Goal: Transaction & Acquisition: Purchase product/service

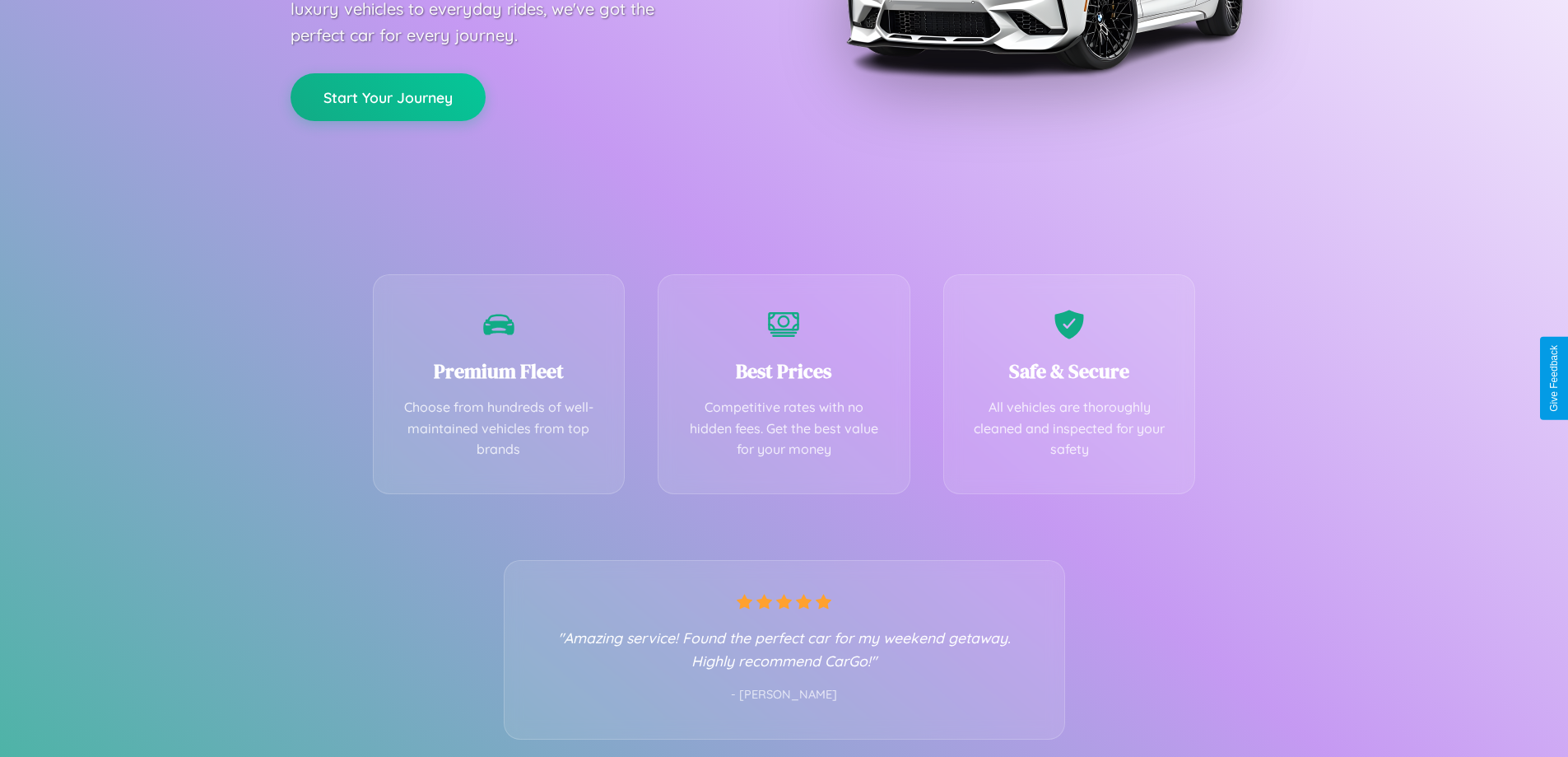
scroll to position [324, 0]
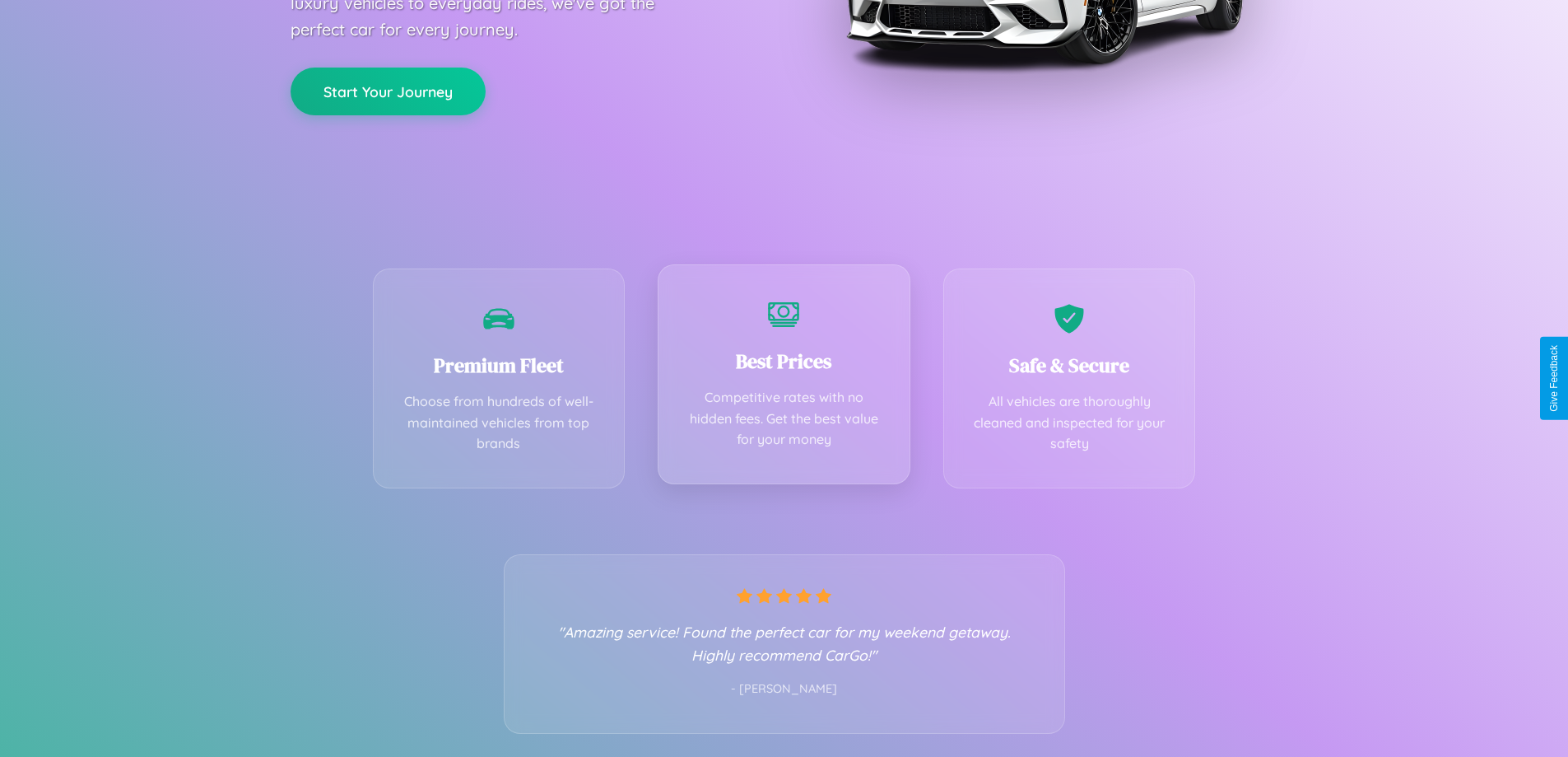
click at [784, 378] on div "Best Prices Competitive rates with no hidden fees. Get the best value for your …" at bounding box center [784, 374] width 252 height 220
click at [388, 90] on button "Start Your Journey" at bounding box center [388, 90] width 195 height 47
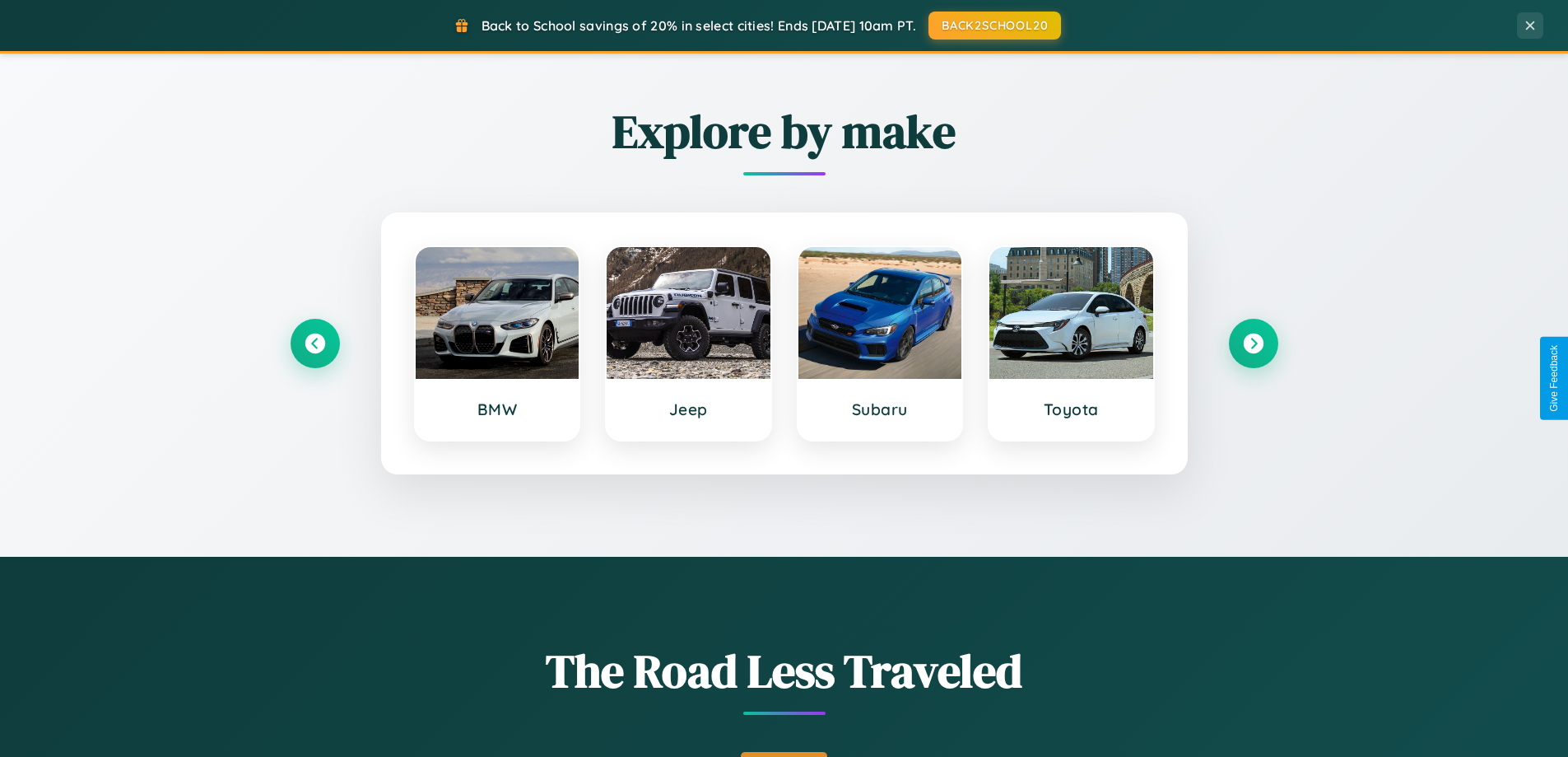
scroll to position [1133, 0]
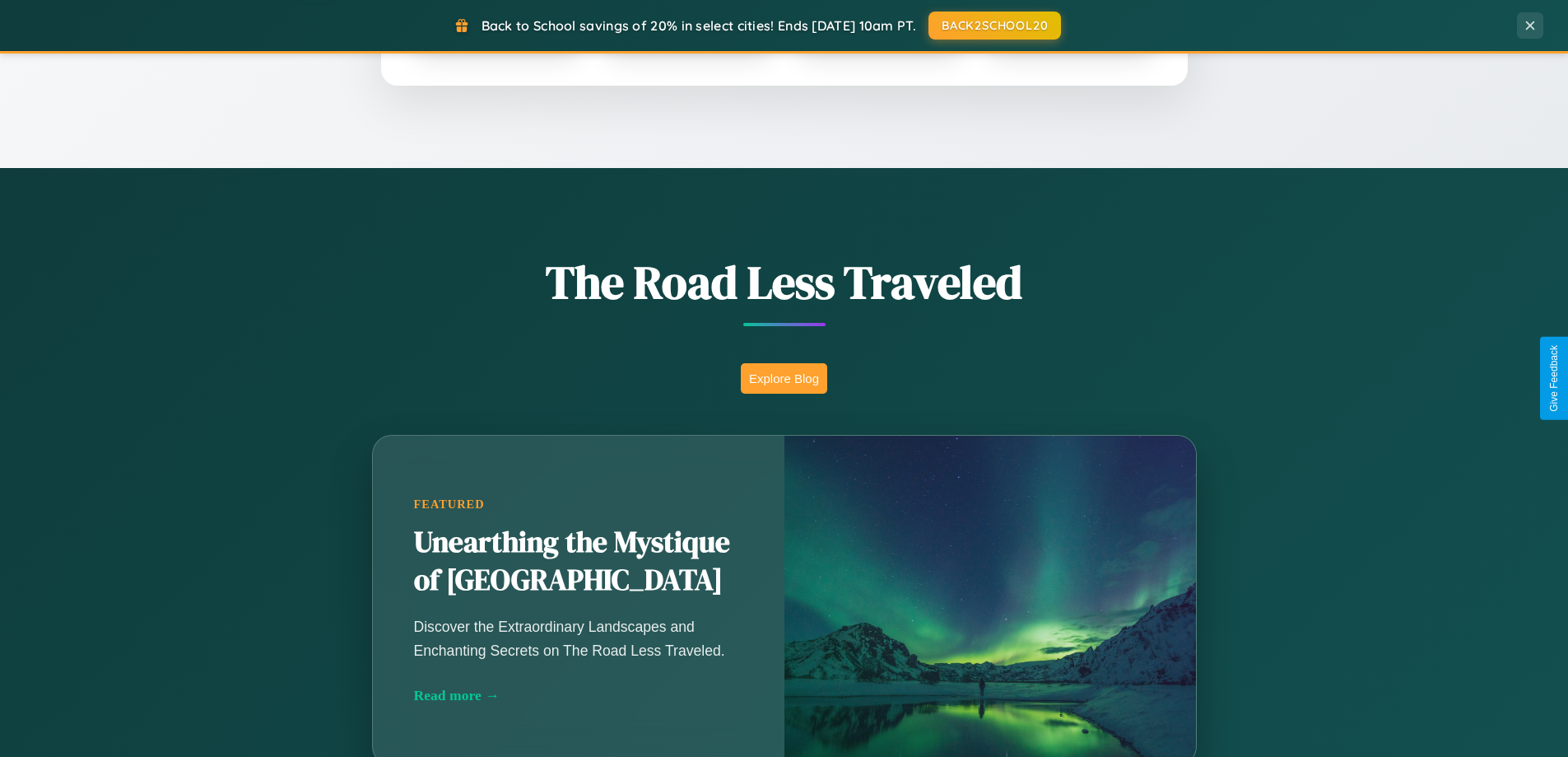
click at [784, 378] on button "Explore Blog" at bounding box center [784, 378] width 86 height 30
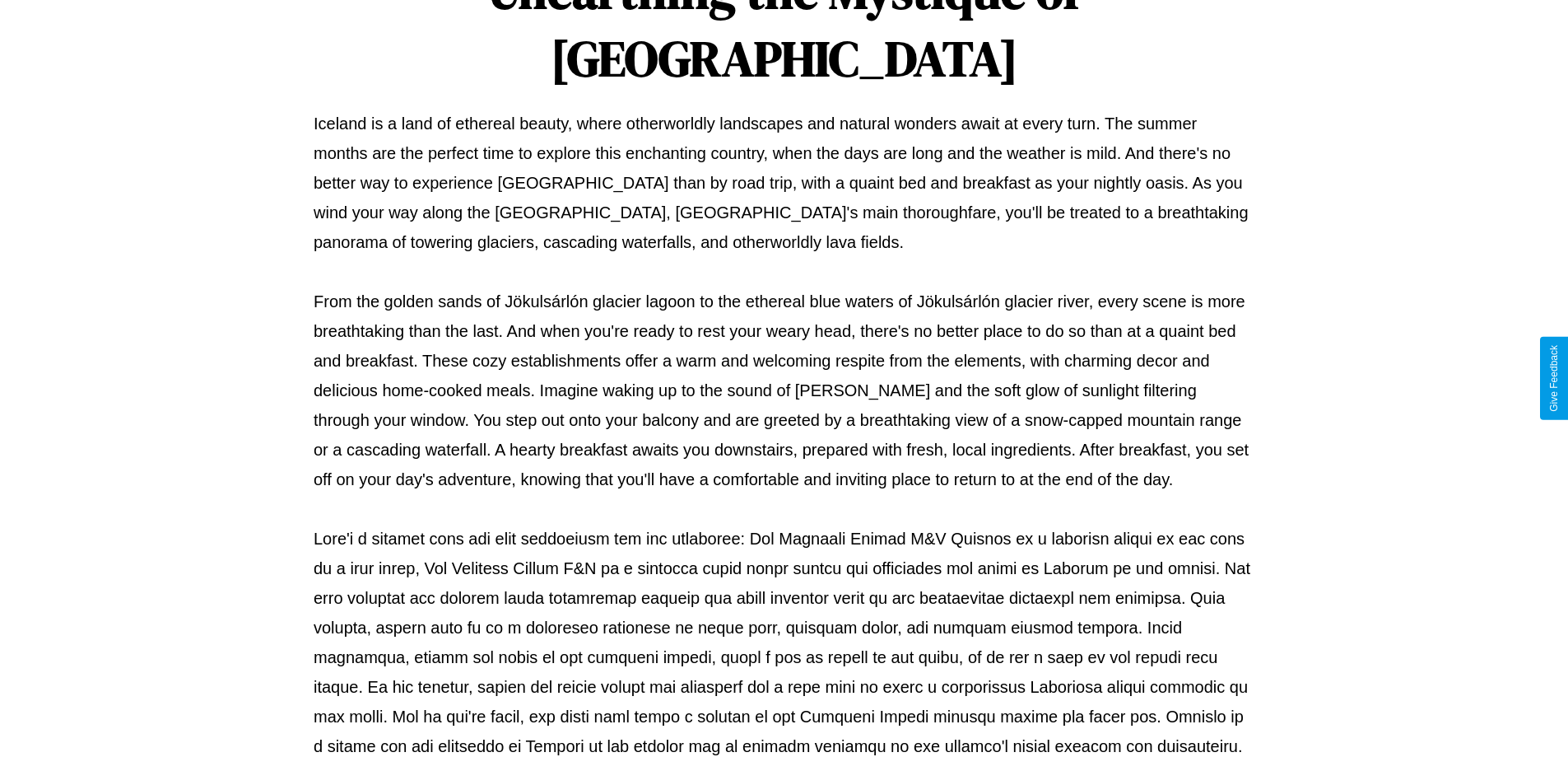
scroll to position [533, 0]
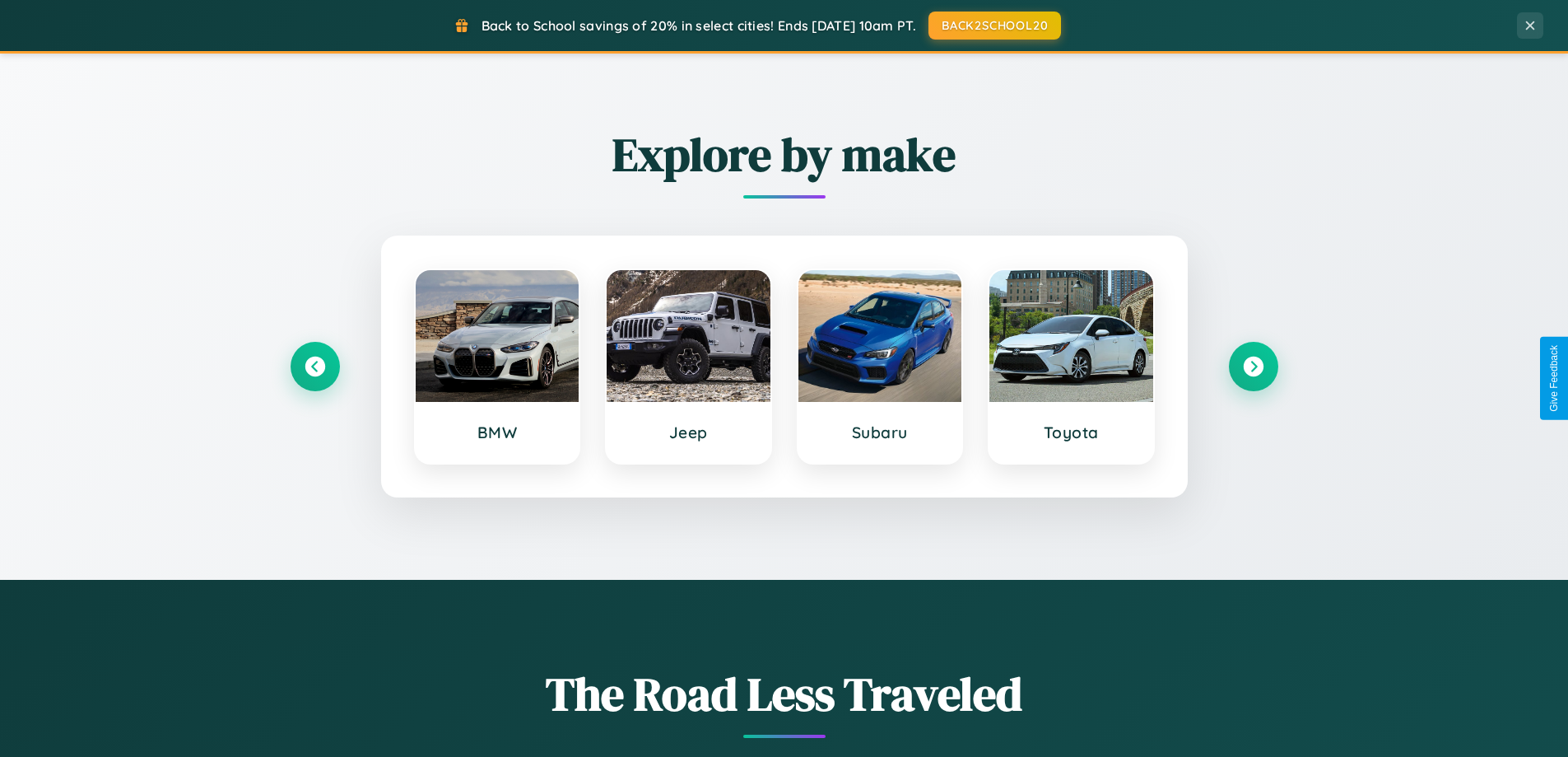
scroll to position [710, 0]
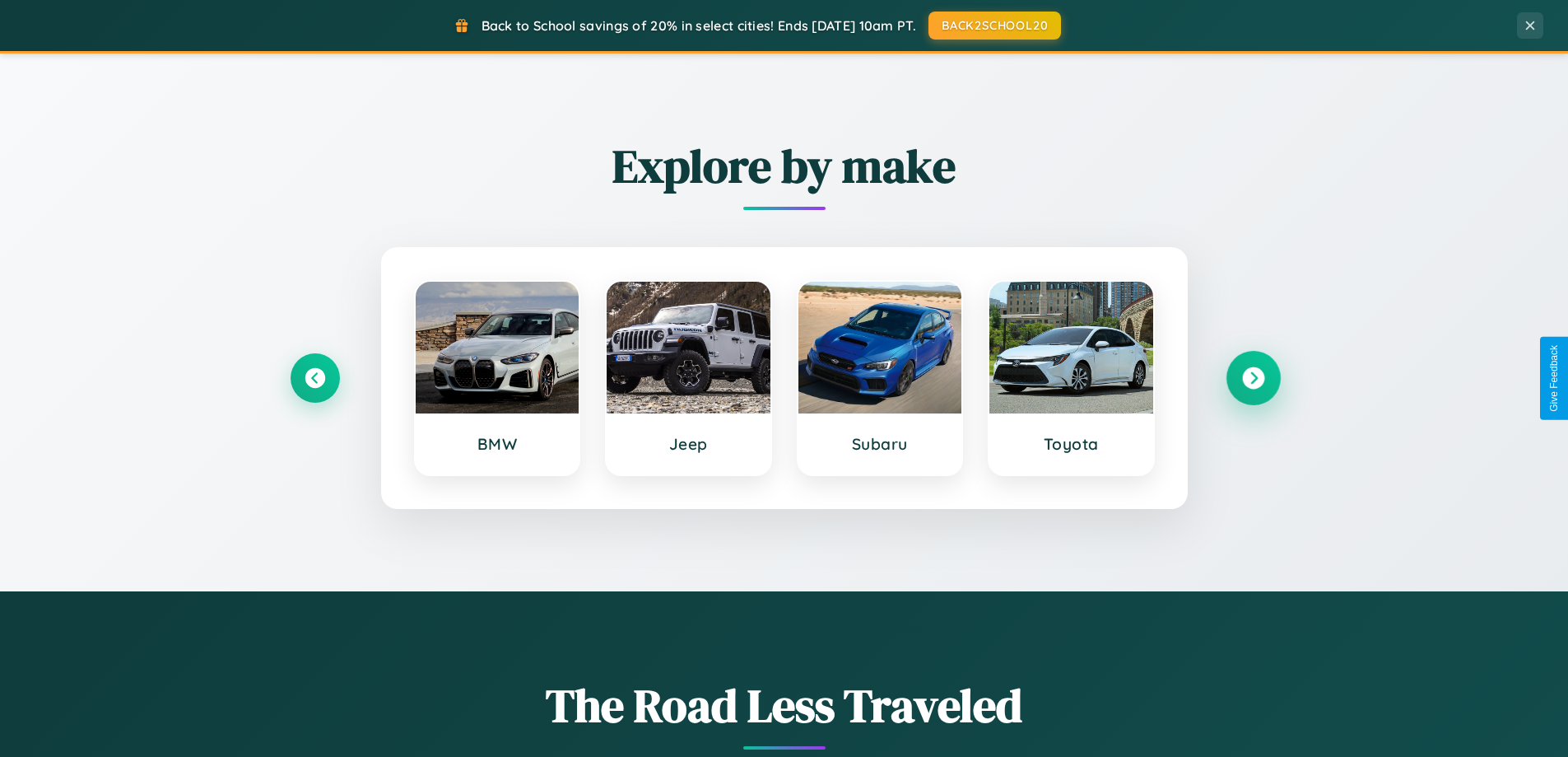
click at [1253, 378] on icon at bounding box center [1253, 378] width 22 height 22
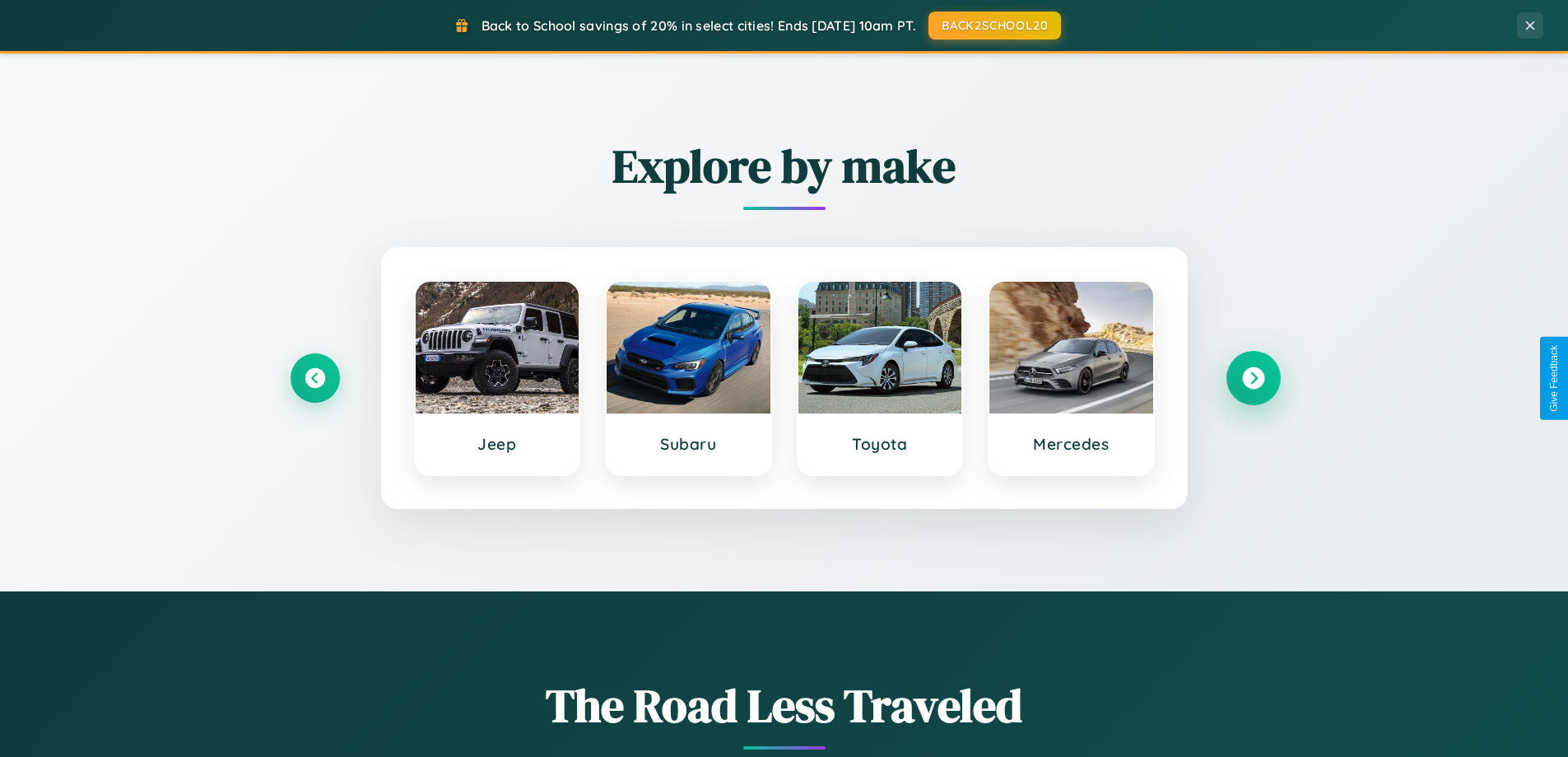
click at [1253, 378] on icon at bounding box center [1253, 378] width 22 height 22
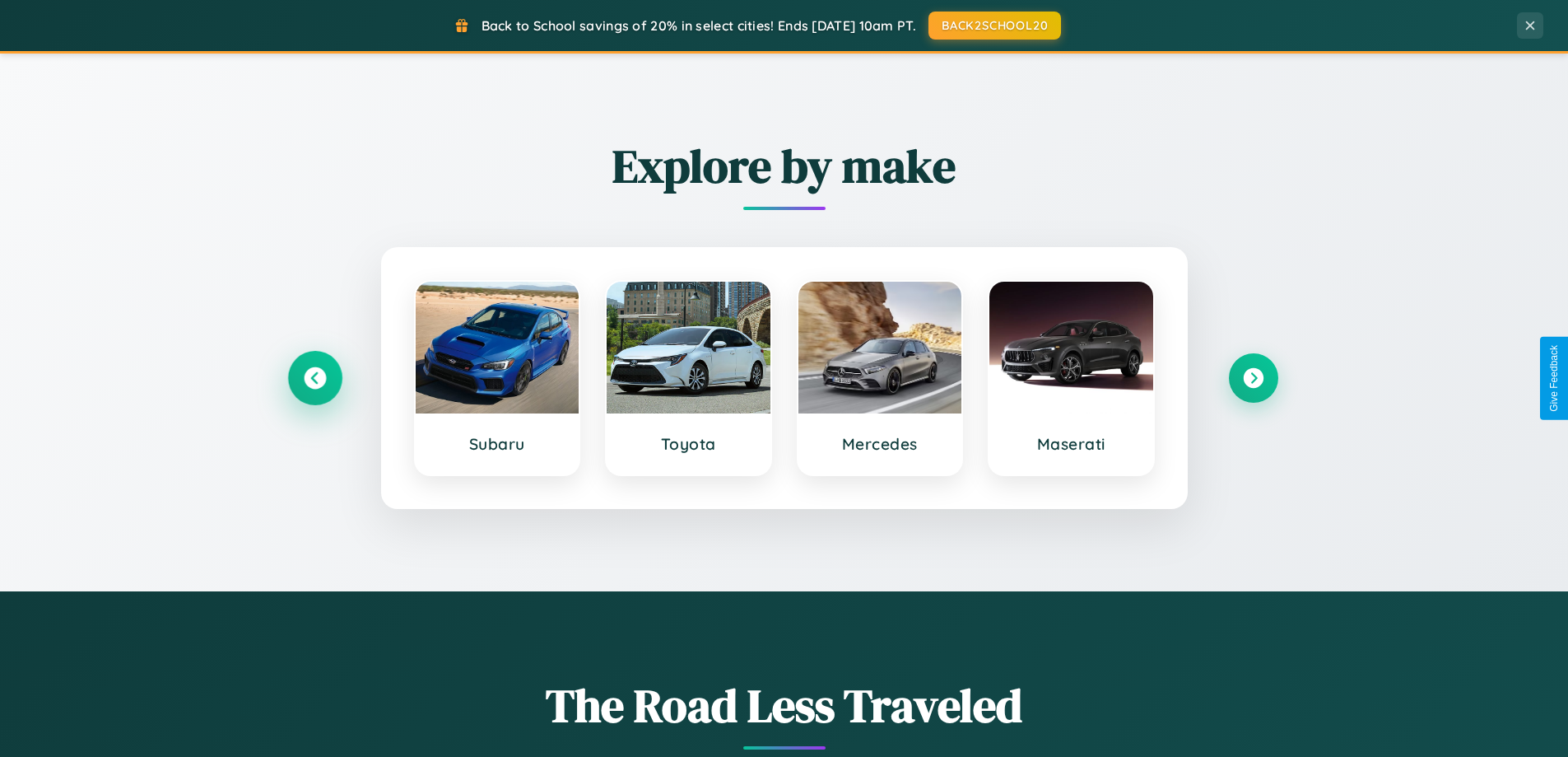
click at [314, 378] on icon at bounding box center [315, 378] width 22 height 22
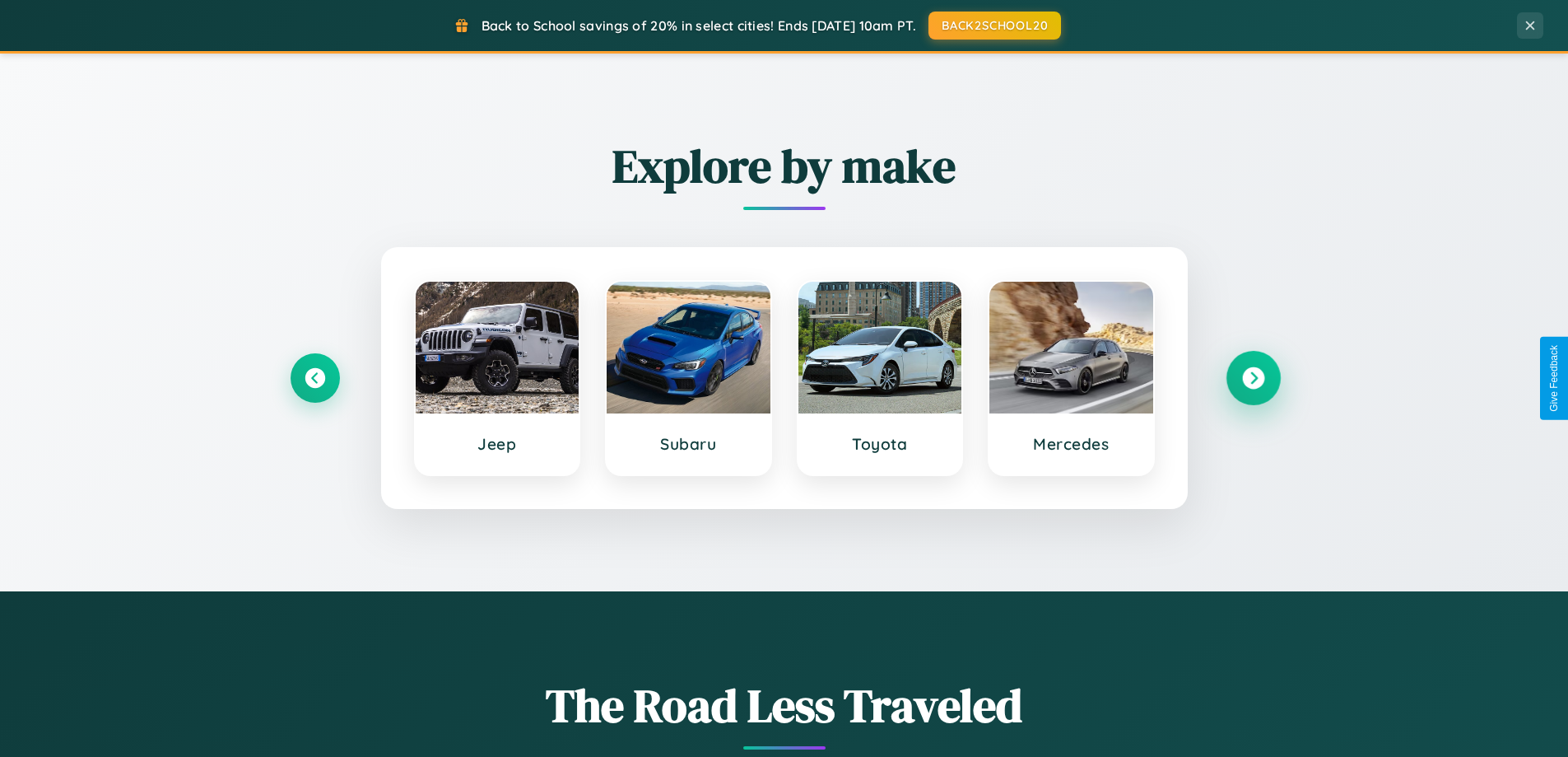
click at [1253, 378] on icon at bounding box center [1253, 378] width 22 height 22
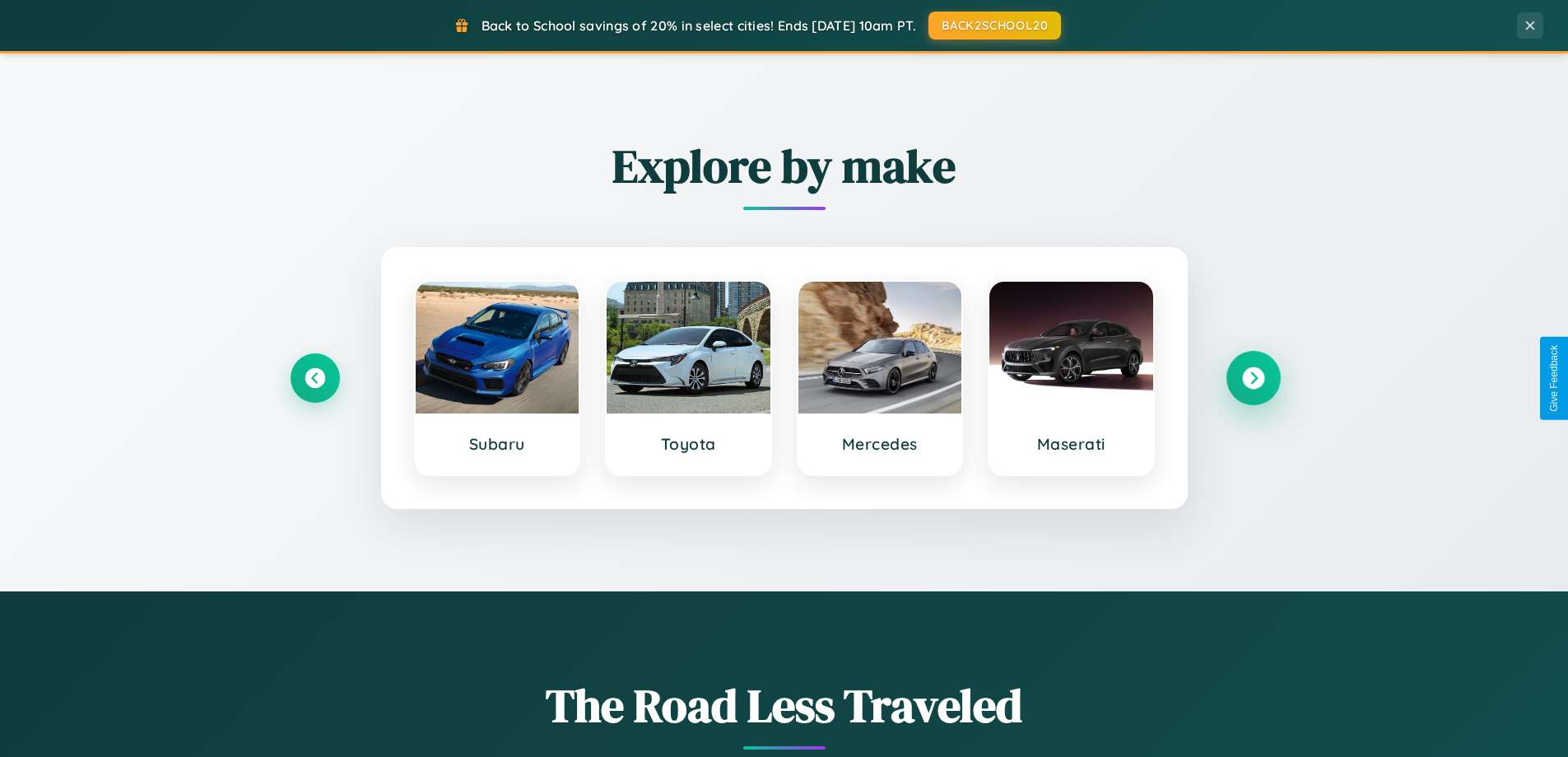
click at [1253, 378] on icon at bounding box center [1253, 378] width 22 height 22
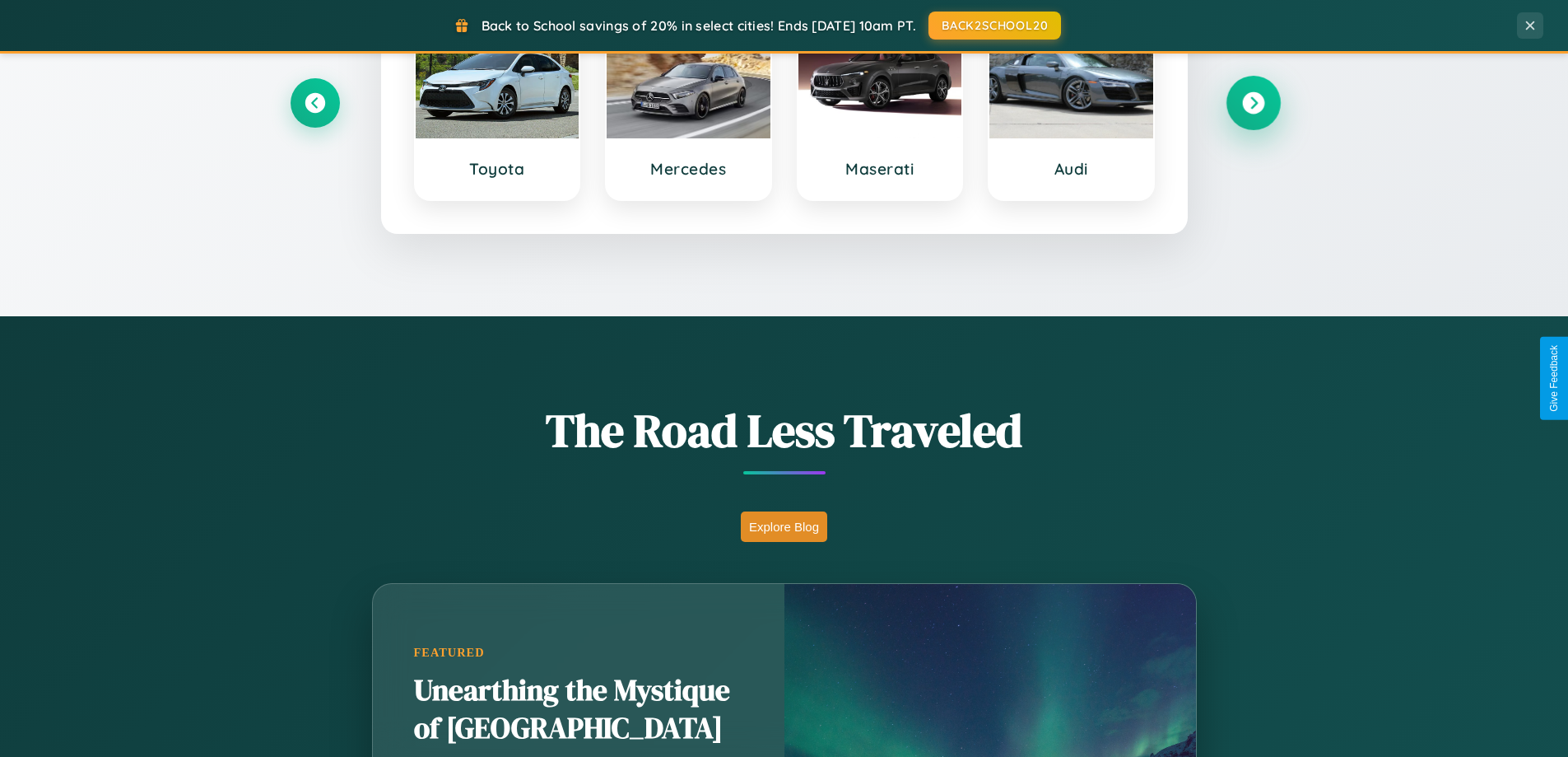
scroll to position [2645, 0]
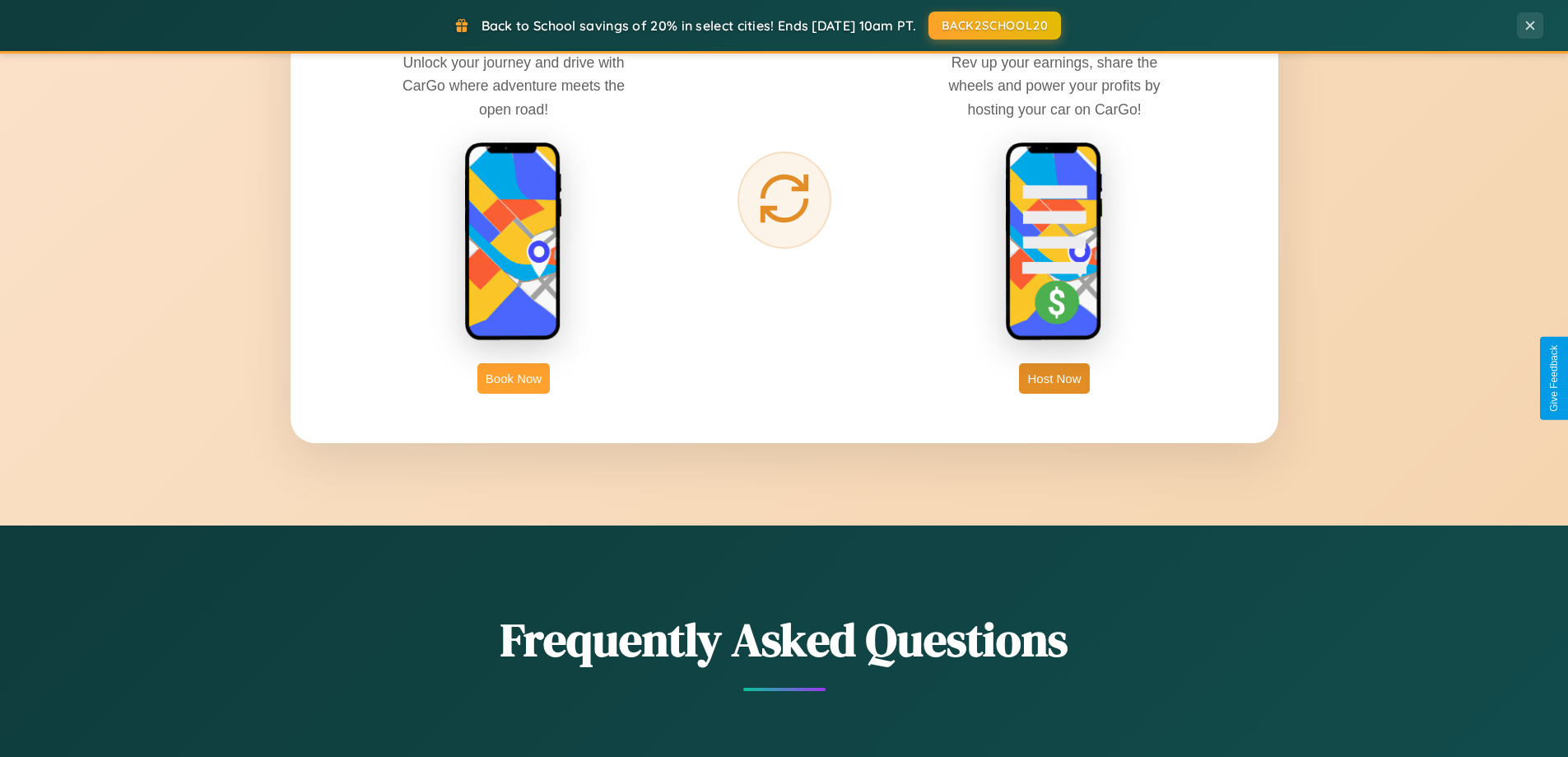
click at [514, 378] on button "Book Now" at bounding box center [514, 378] width 73 height 30
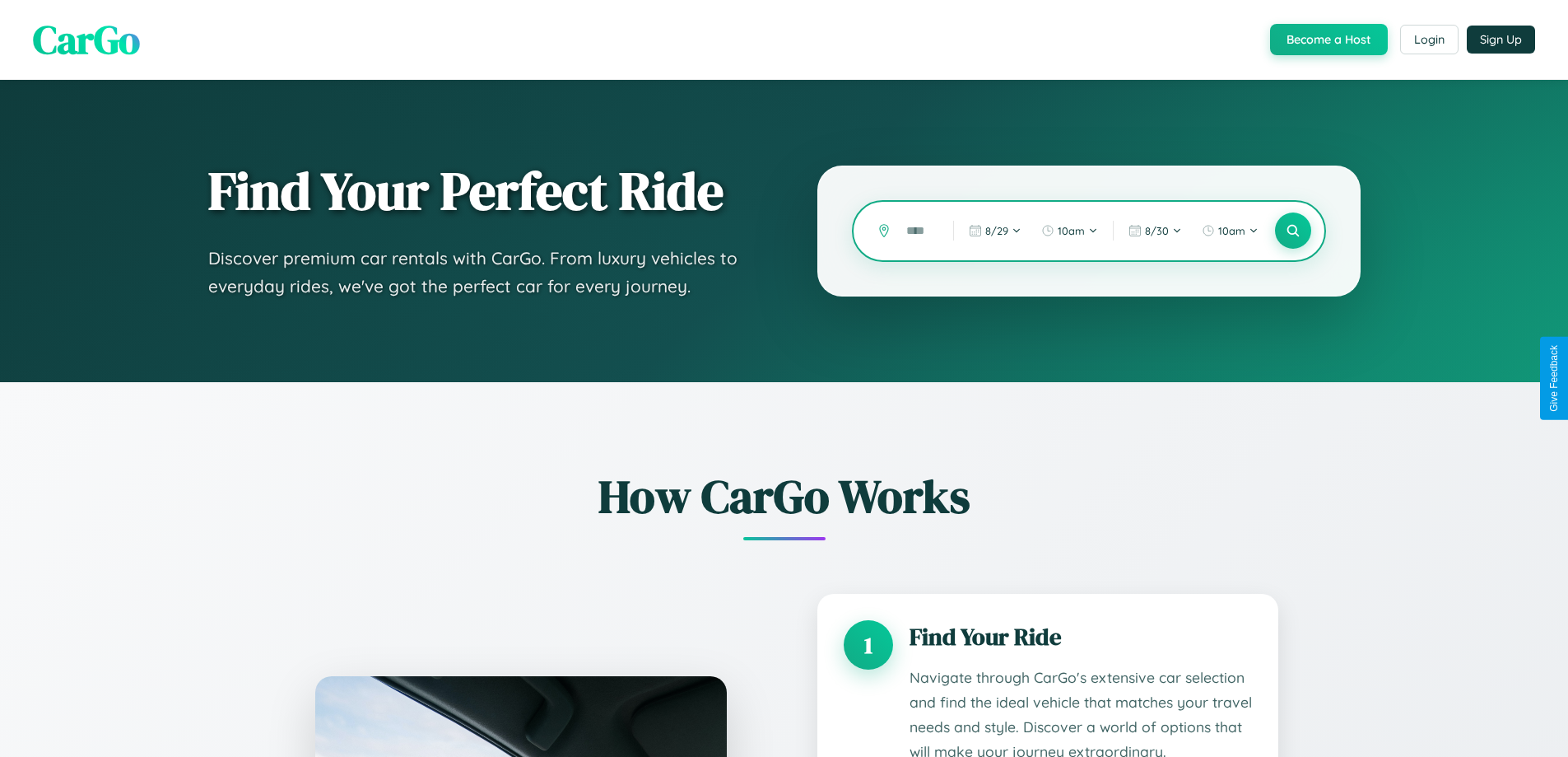
click at [918, 230] on input "text" at bounding box center [918, 231] width 39 height 29
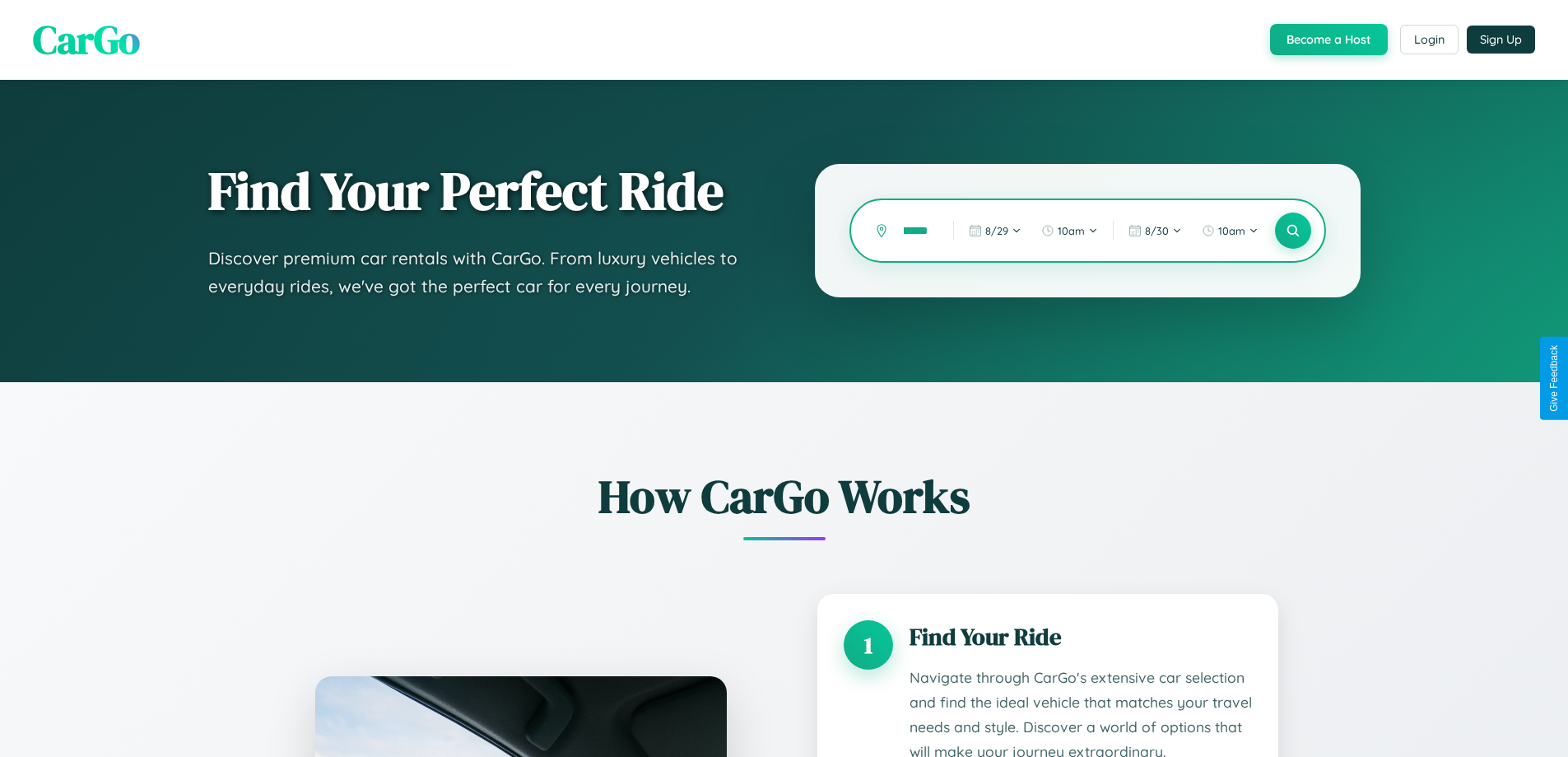
scroll to position [0, 53]
type input "**********"
click at [1292, 230] on icon at bounding box center [1293, 230] width 15 height 15
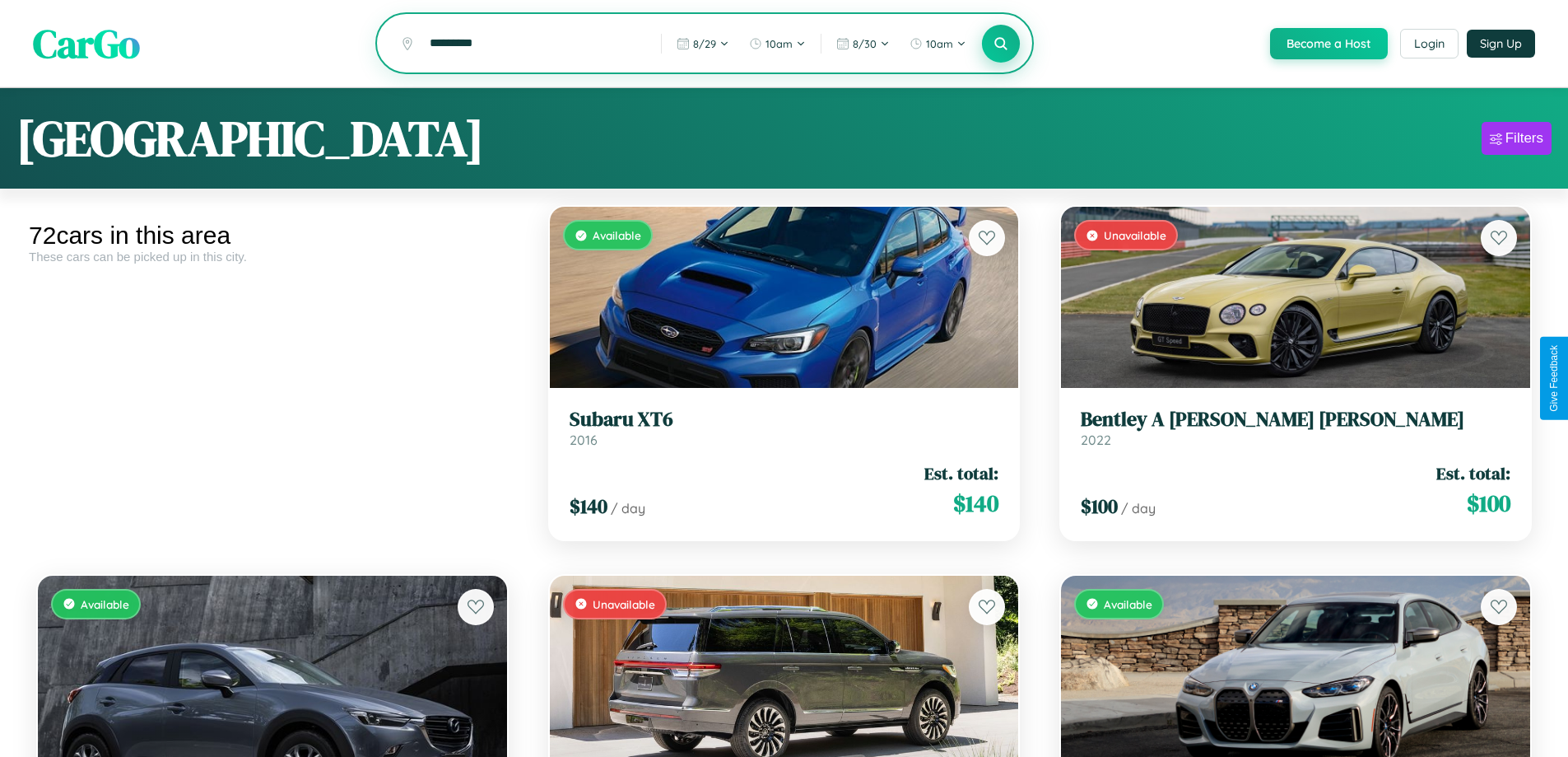
click at [1000, 44] on icon at bounding box center [1002, 43] width 15 height 15
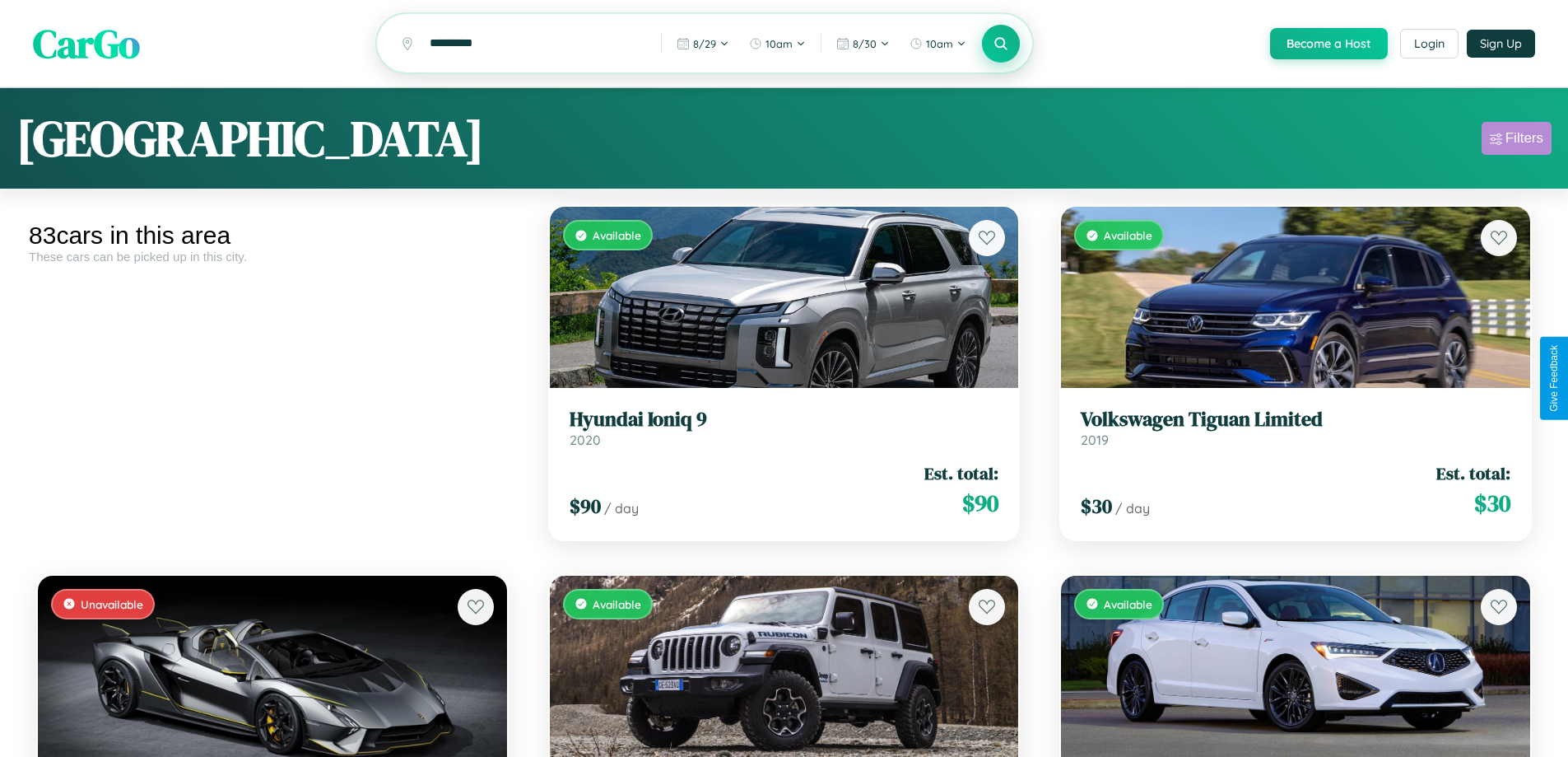
click at [1516, 141] on div "Filters" at bounding box center [1524, 138] width 38 height 16
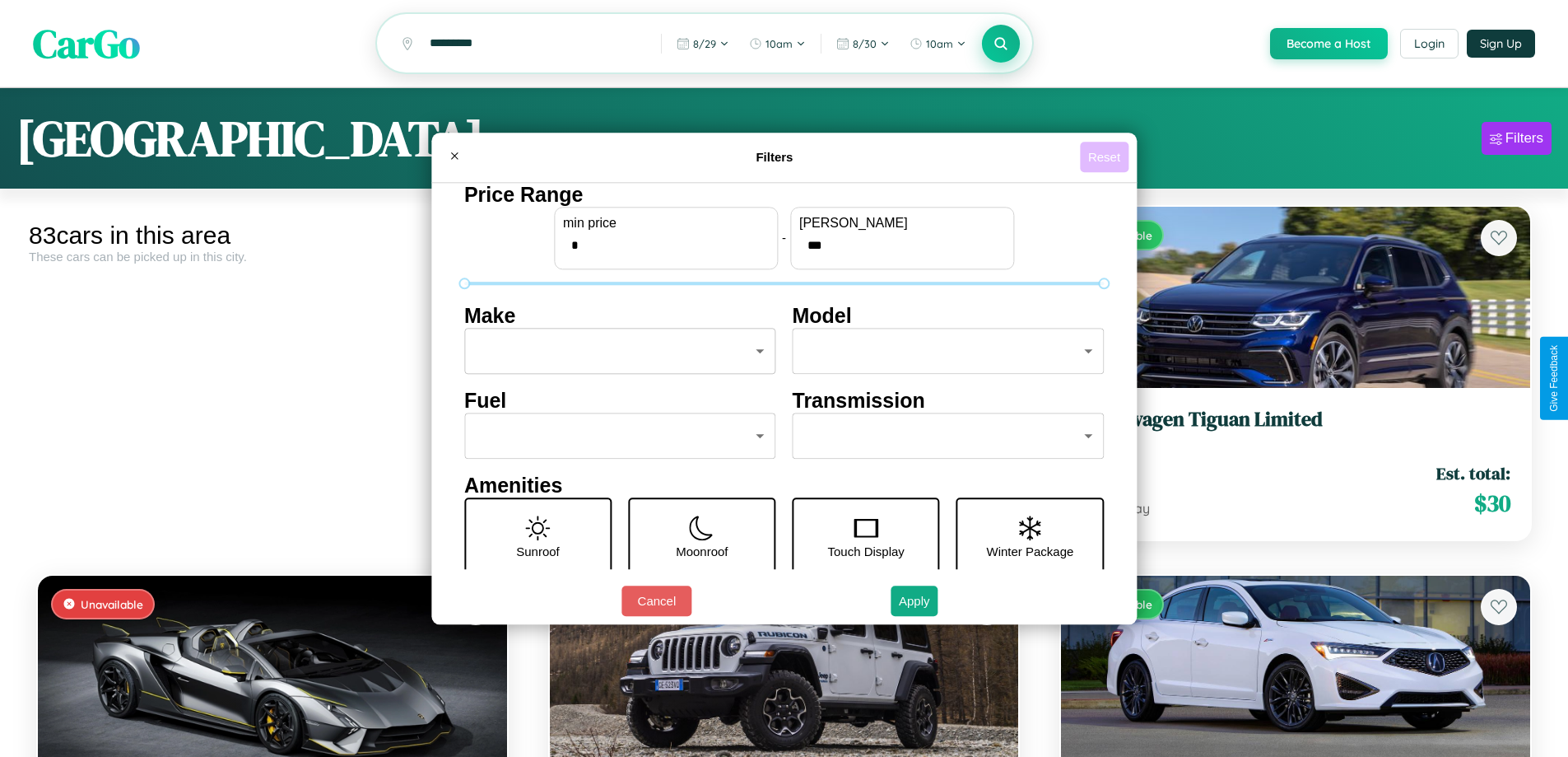
click at [1107, 157] on button "Reset" at bounding box center [1104, 157] width 48 height 30
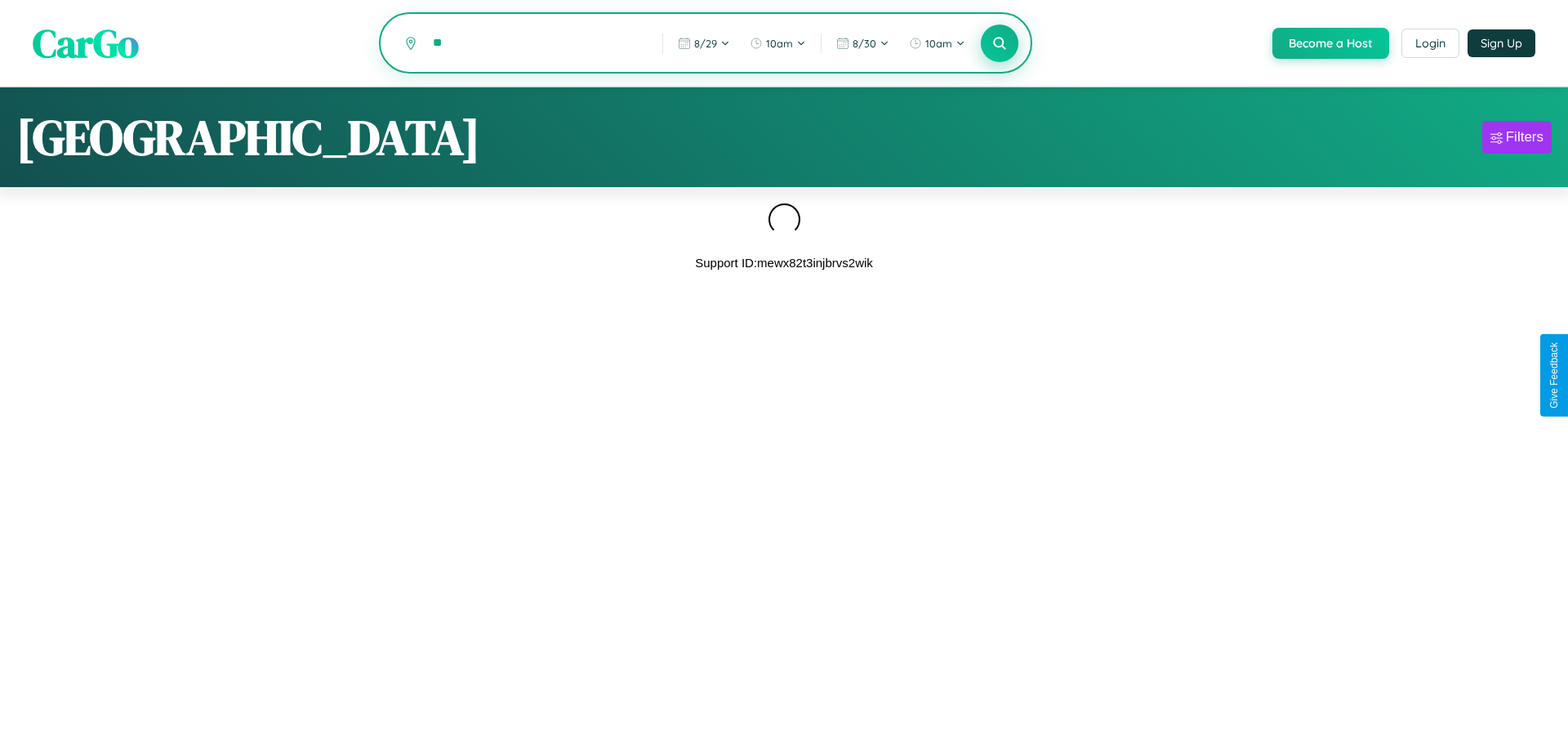
type input "*"
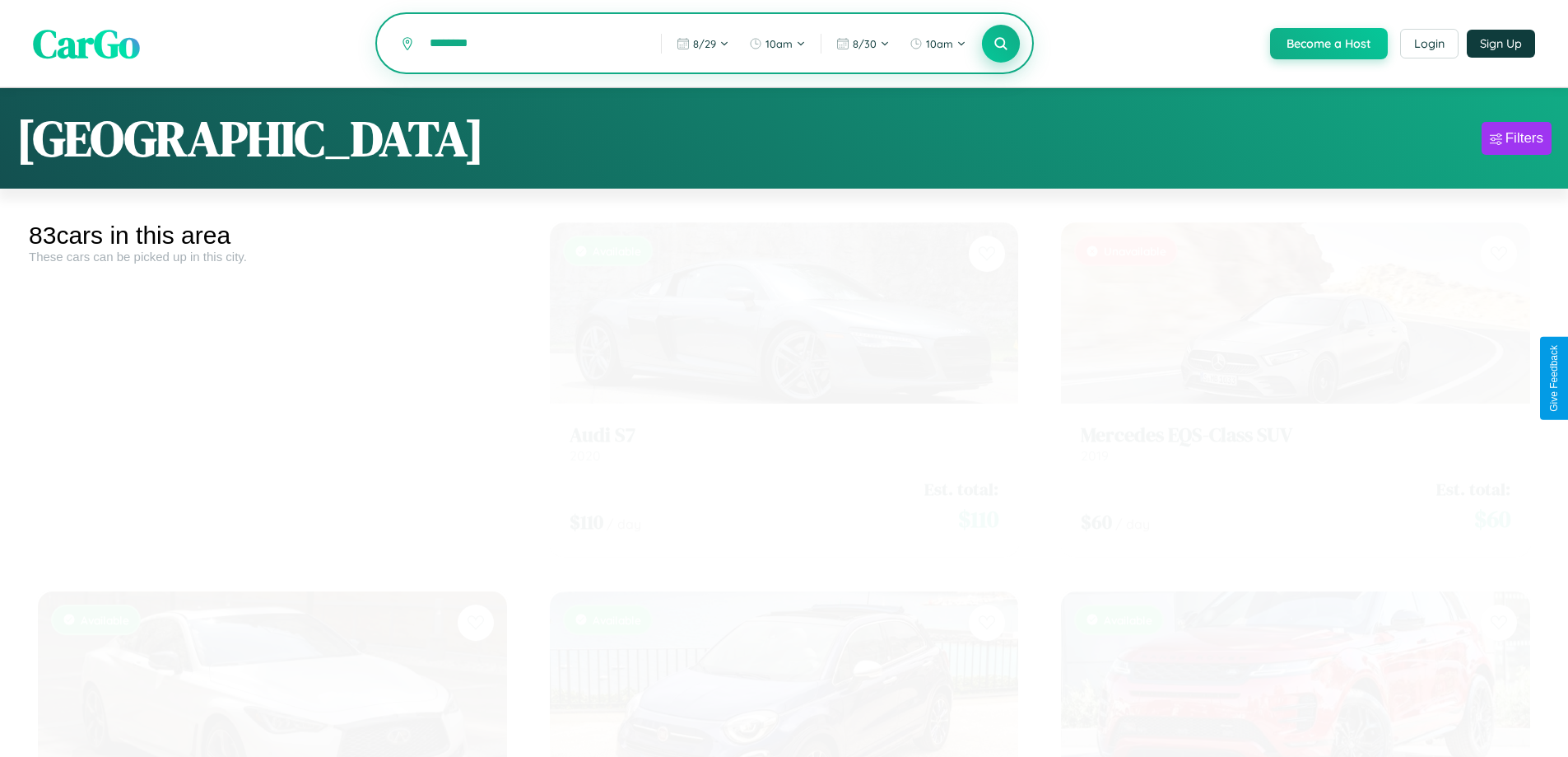
type input "********"
click at [1000, 45] on icon at bounding box center [1002, 43] width 15 height 15
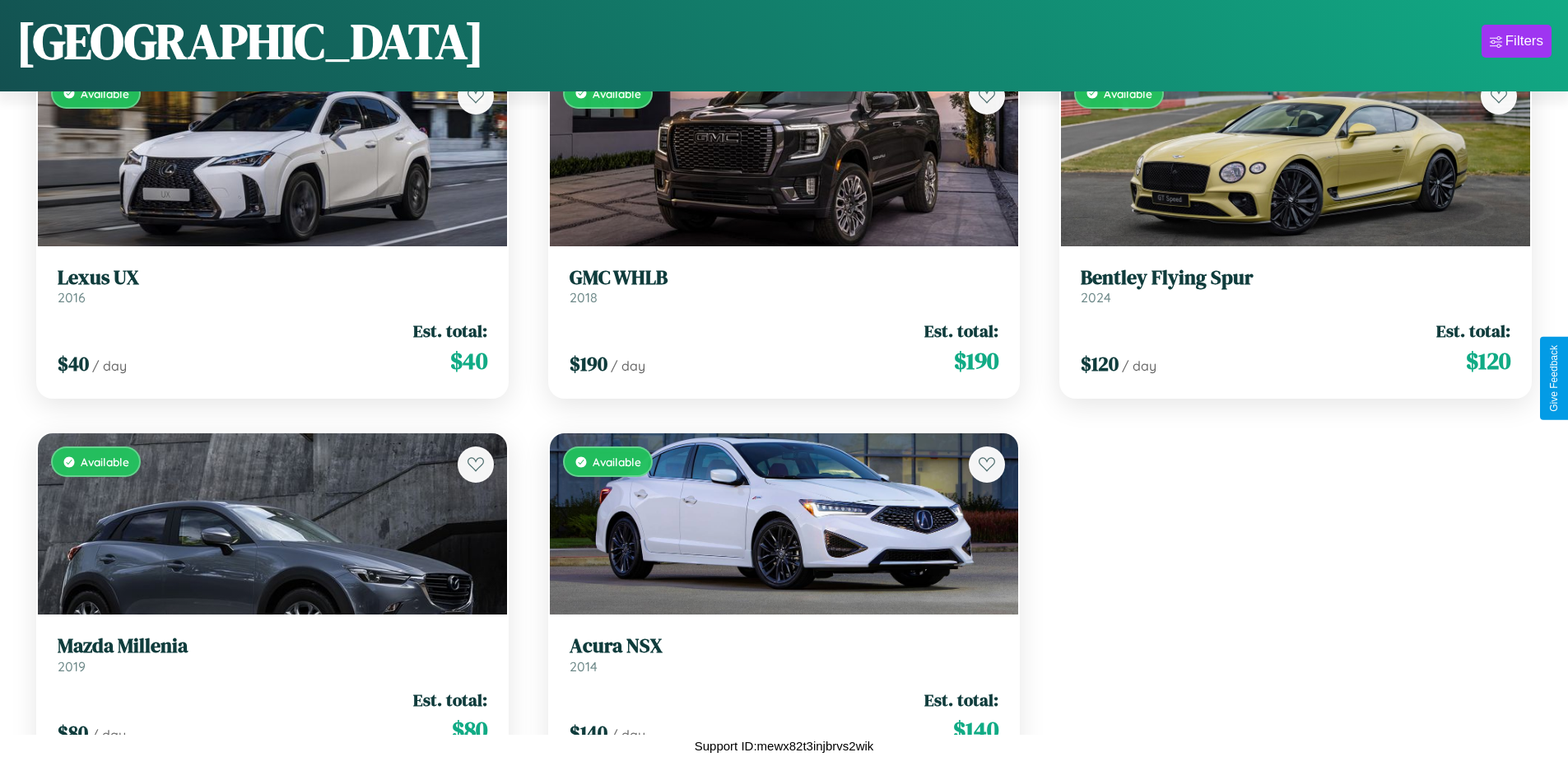
scroll to position [8237, 0]
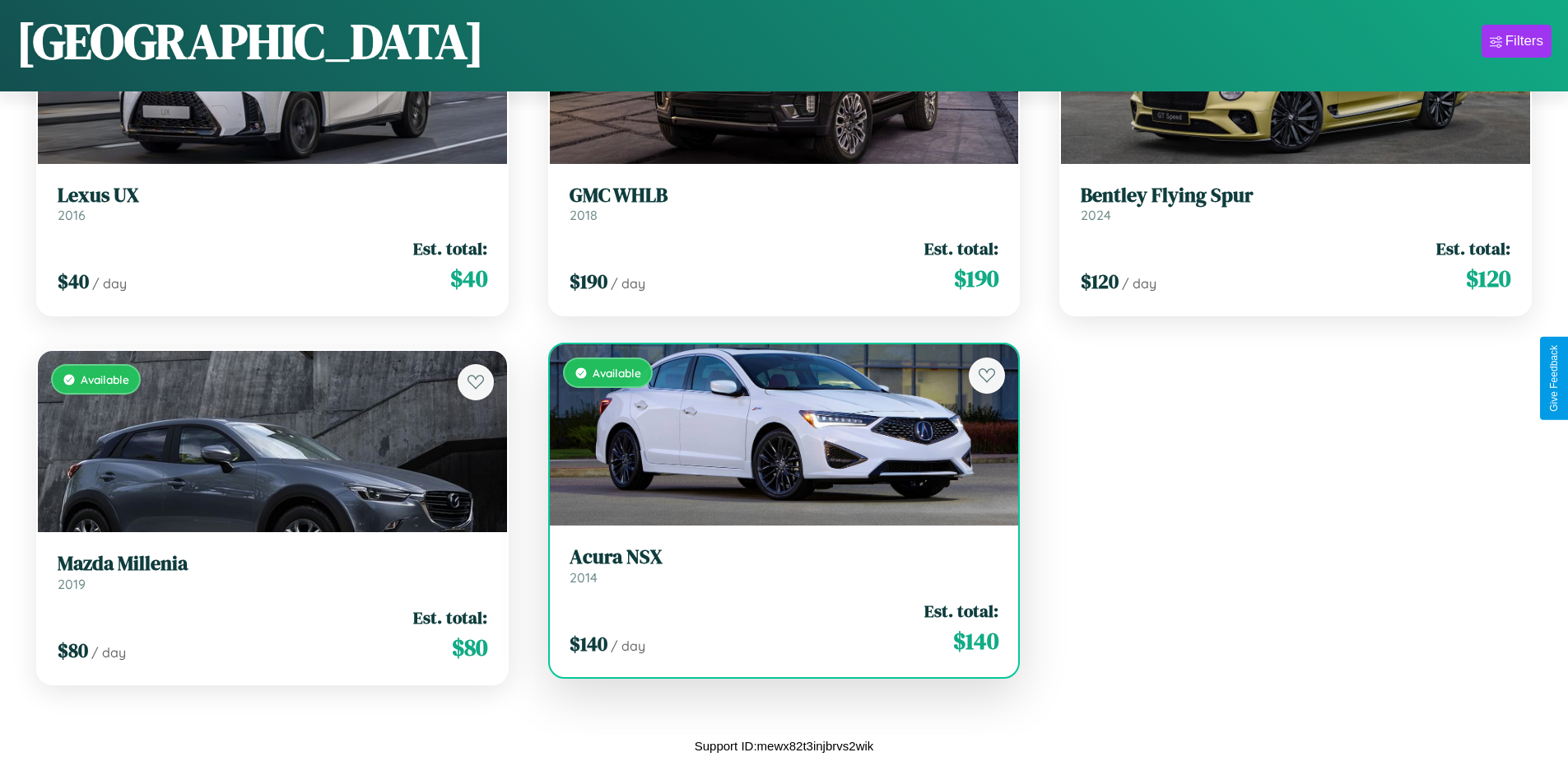
click at [777, 565] on h3 "Acura NSX" at bounding box center [785, 557] width 430 height 24
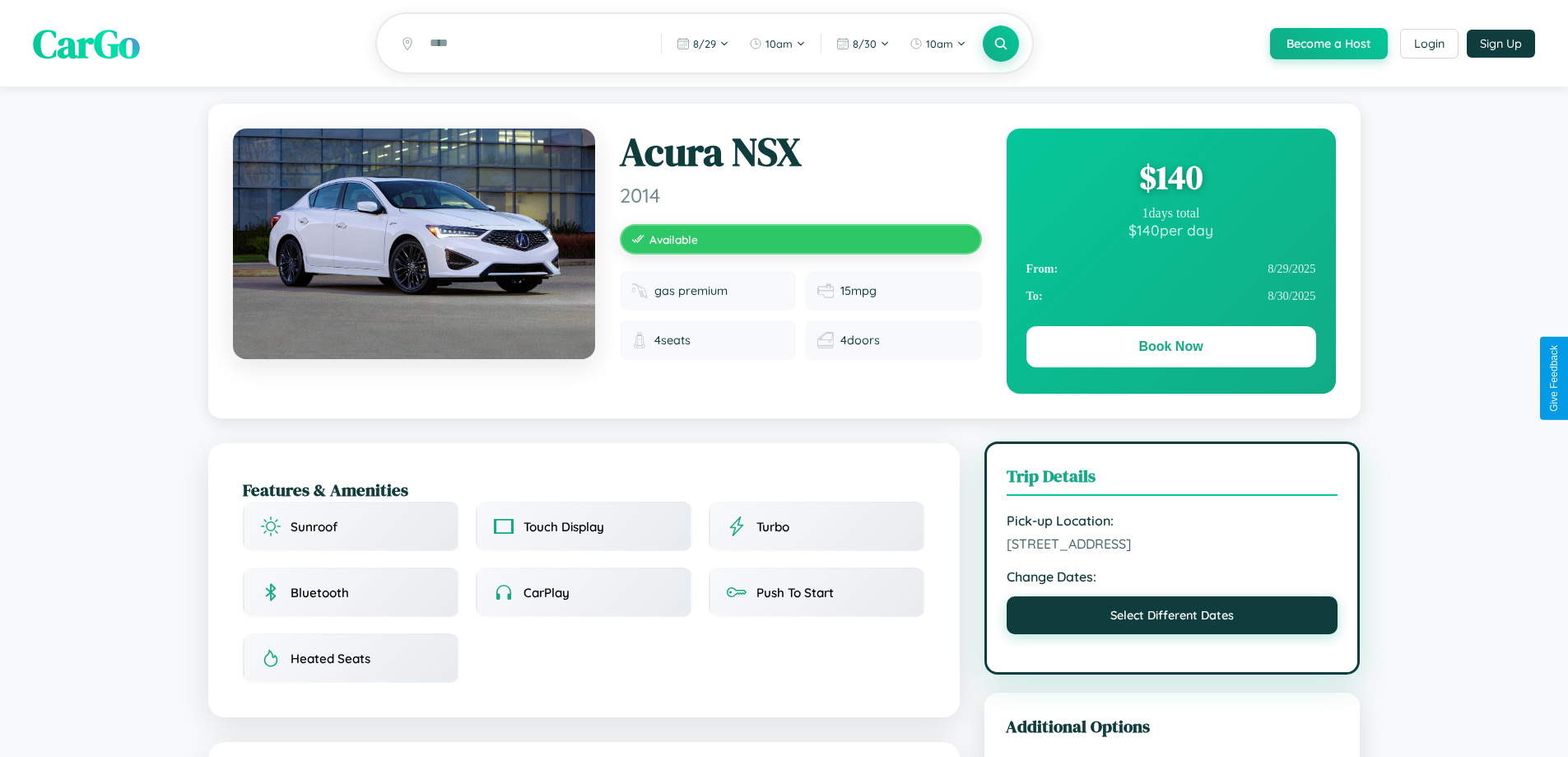
click at [1172, 634] on button "Select Different Dates" at bounding box center [1173, 615] width 332 height 38
select select "*"
select select "****"
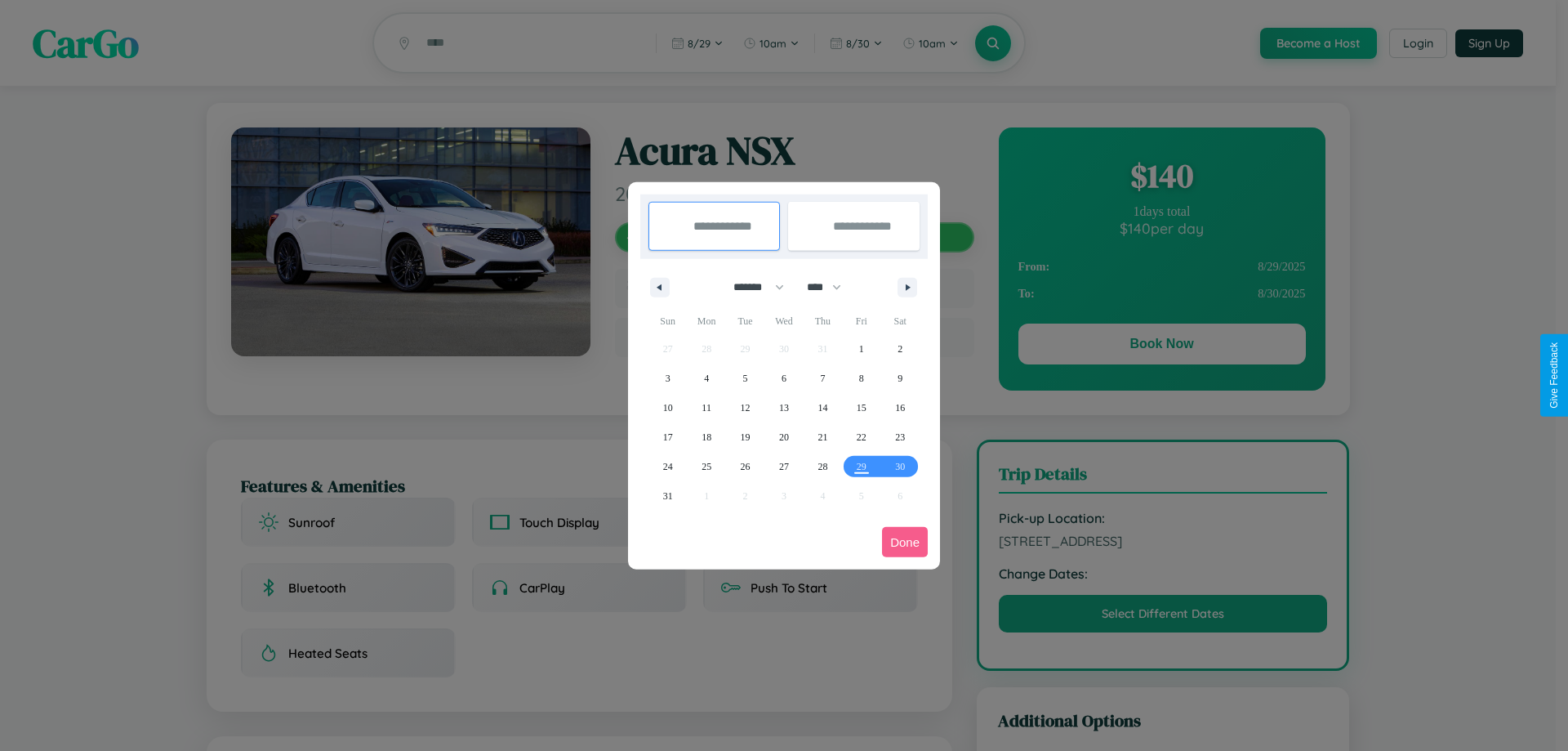
click at [751, 286] on select "******* ******** ***** ***** *** **** **** ****** ********* ******* ******** **…" at bounding box center [756, 287] width 70 height 27
select select "**"
click at [783, 377] on span "5" at bounding box center [784, 378] width 5 height 29
type input "**********"
click at [706, 407] on span "10" at bounding box center [706, 407] width 10 height 29
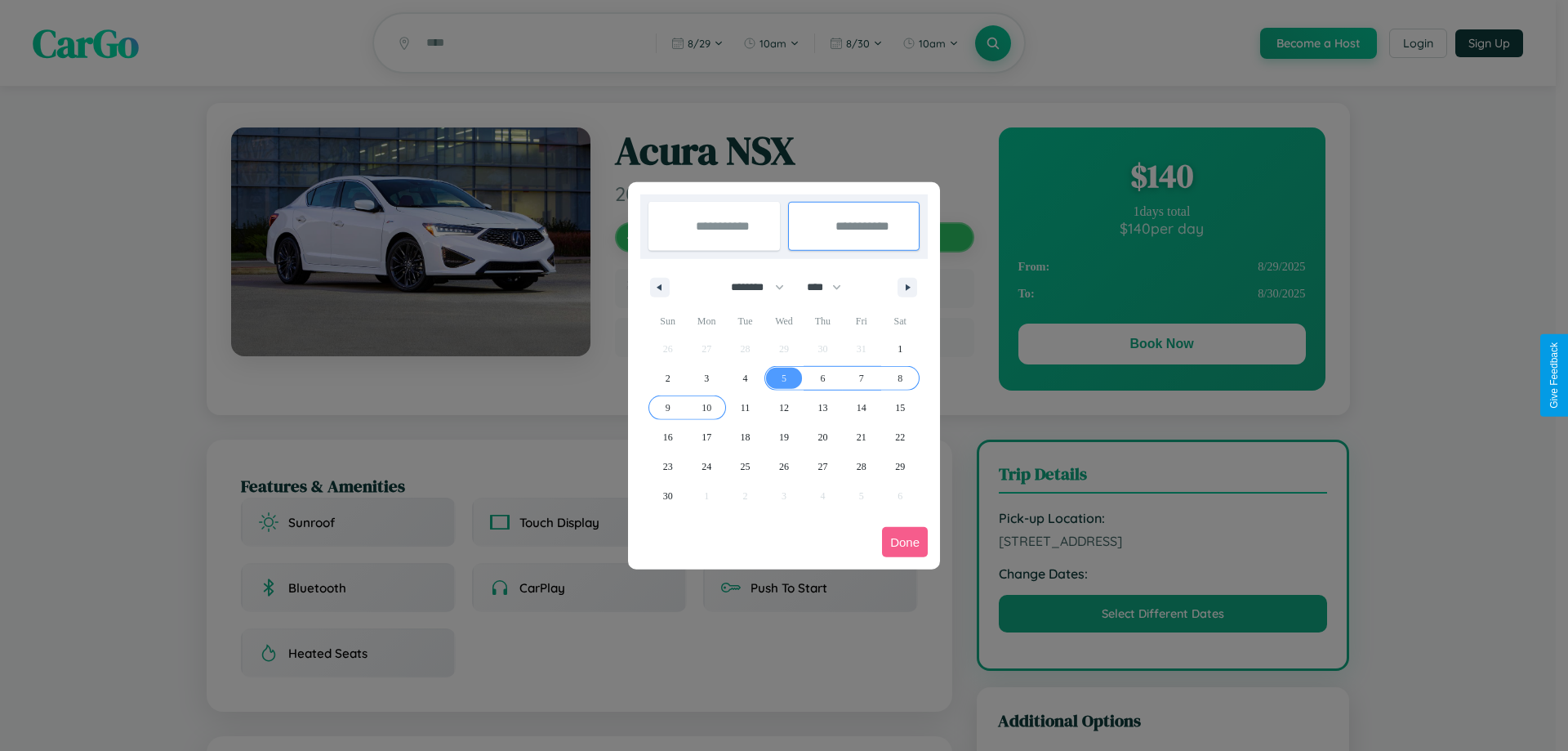
type input "**********"
click at [905, 542] on button "Done" at bounding box center [905, 542] width 45 height 30
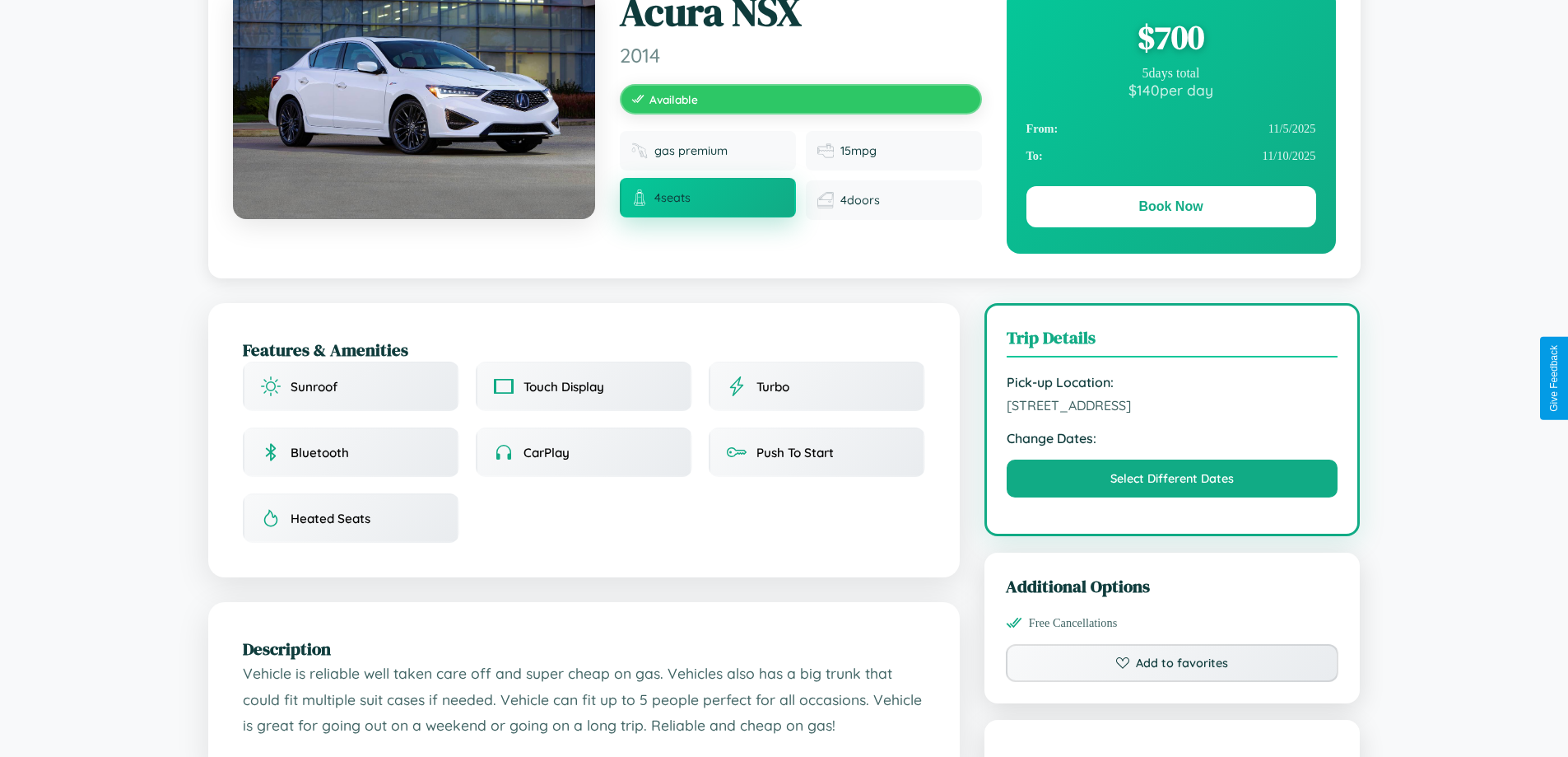
scroll to position [178, 0]
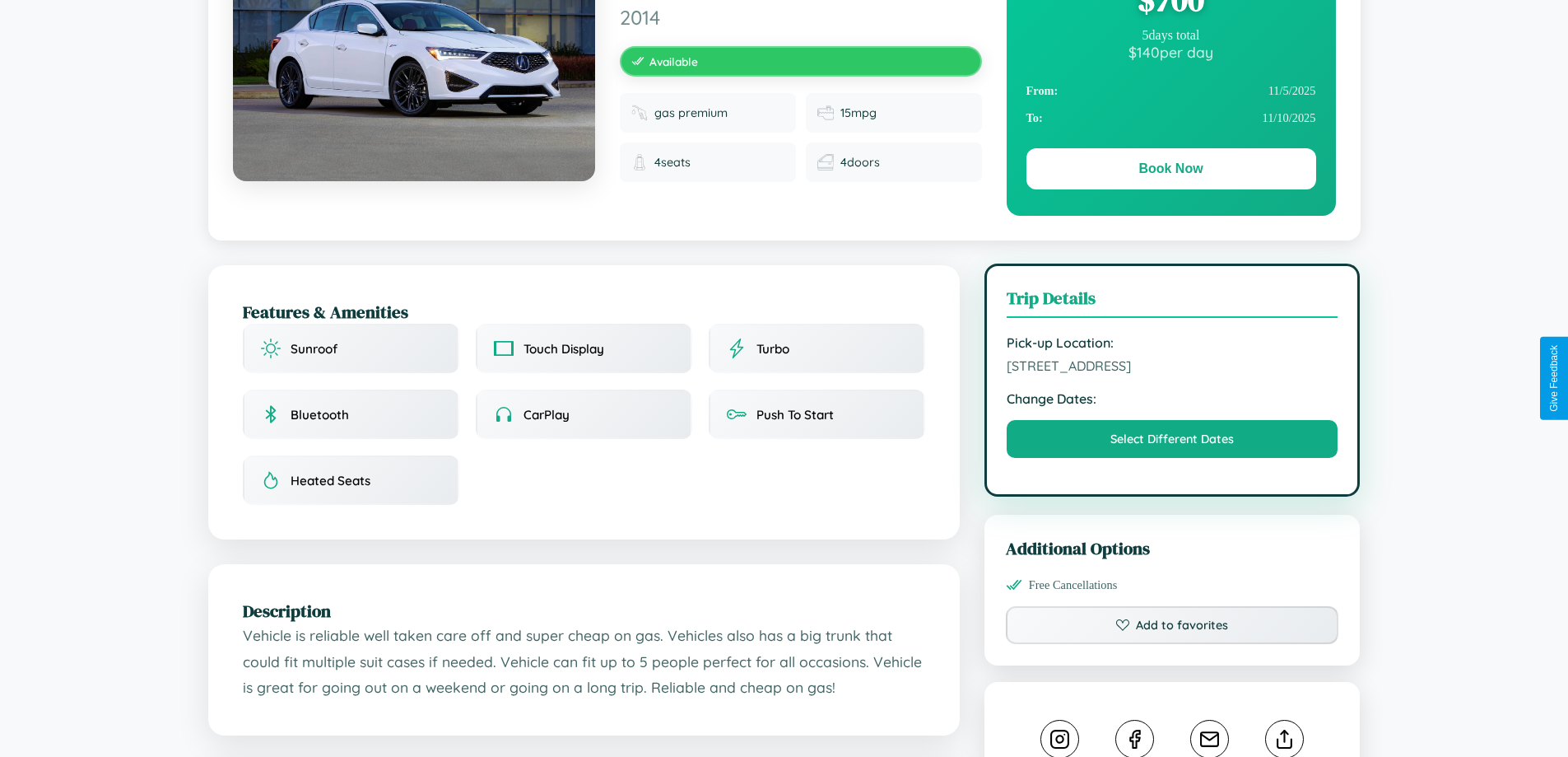
click at [1172, 373] on span "2539 Fourth Street Brisbane Queensland 84056 Australia" at bounding box center [1173, 365] width 332 height 16
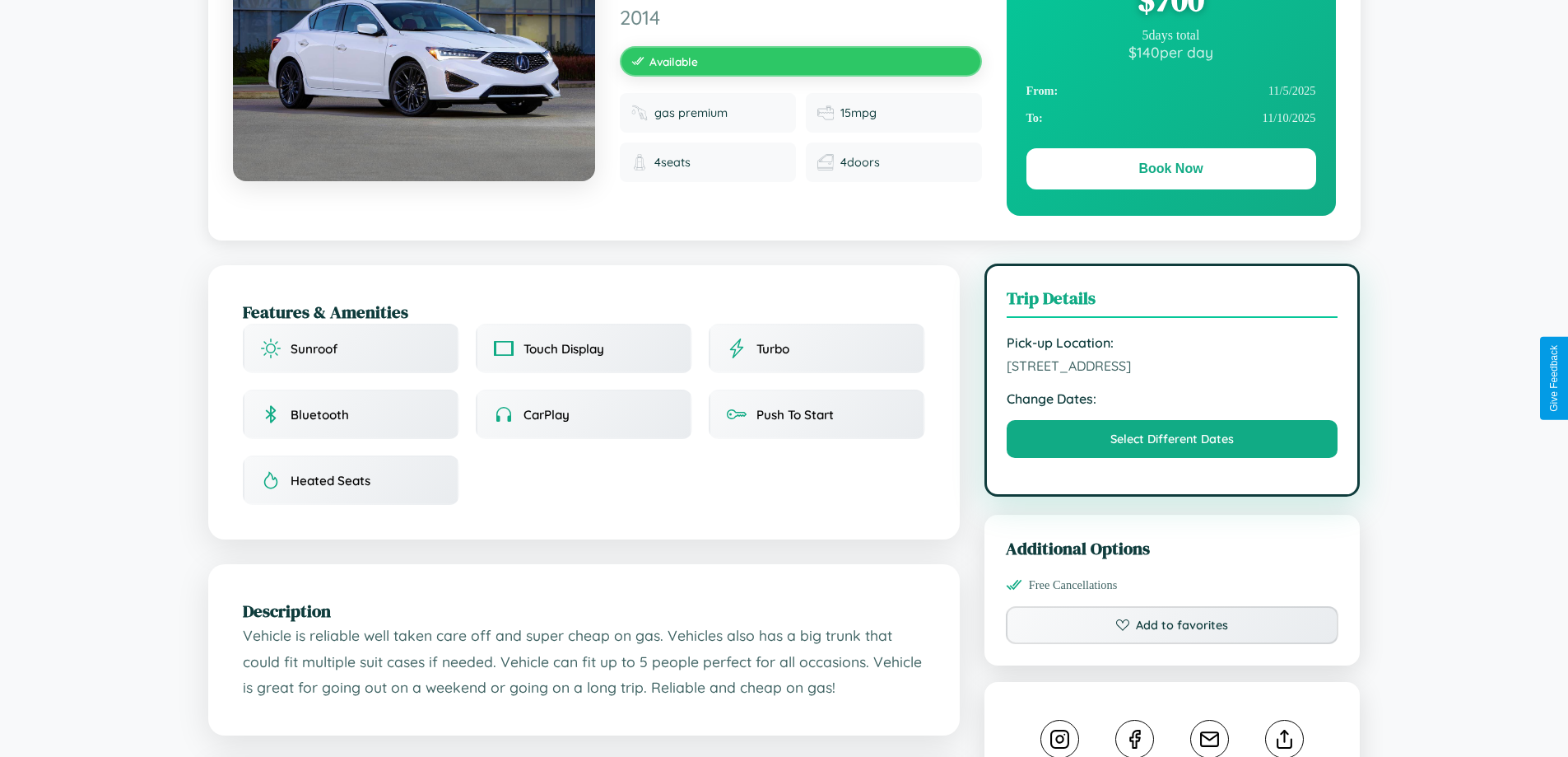
click at [1172, 373] on span "2539 Fourth Street Brisbane Queensland 84056 Australia" at bounding box center [1173, 365] width 332 height 16
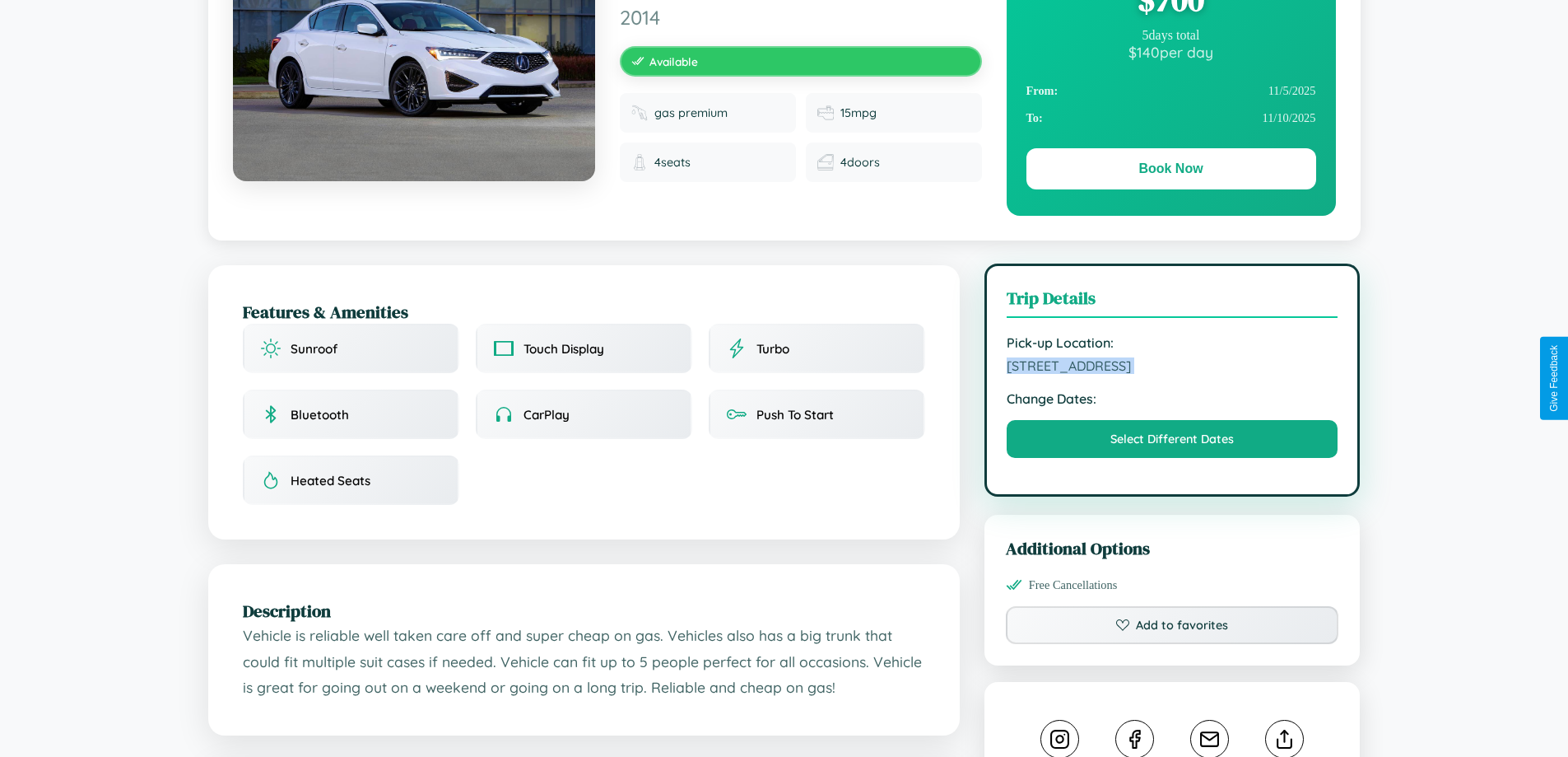
click at [1172, 373] on span "2539 Fourth Street Brisbane Queensland 84056 Australia" at bounding box center [1173, 365] width 332 height 16
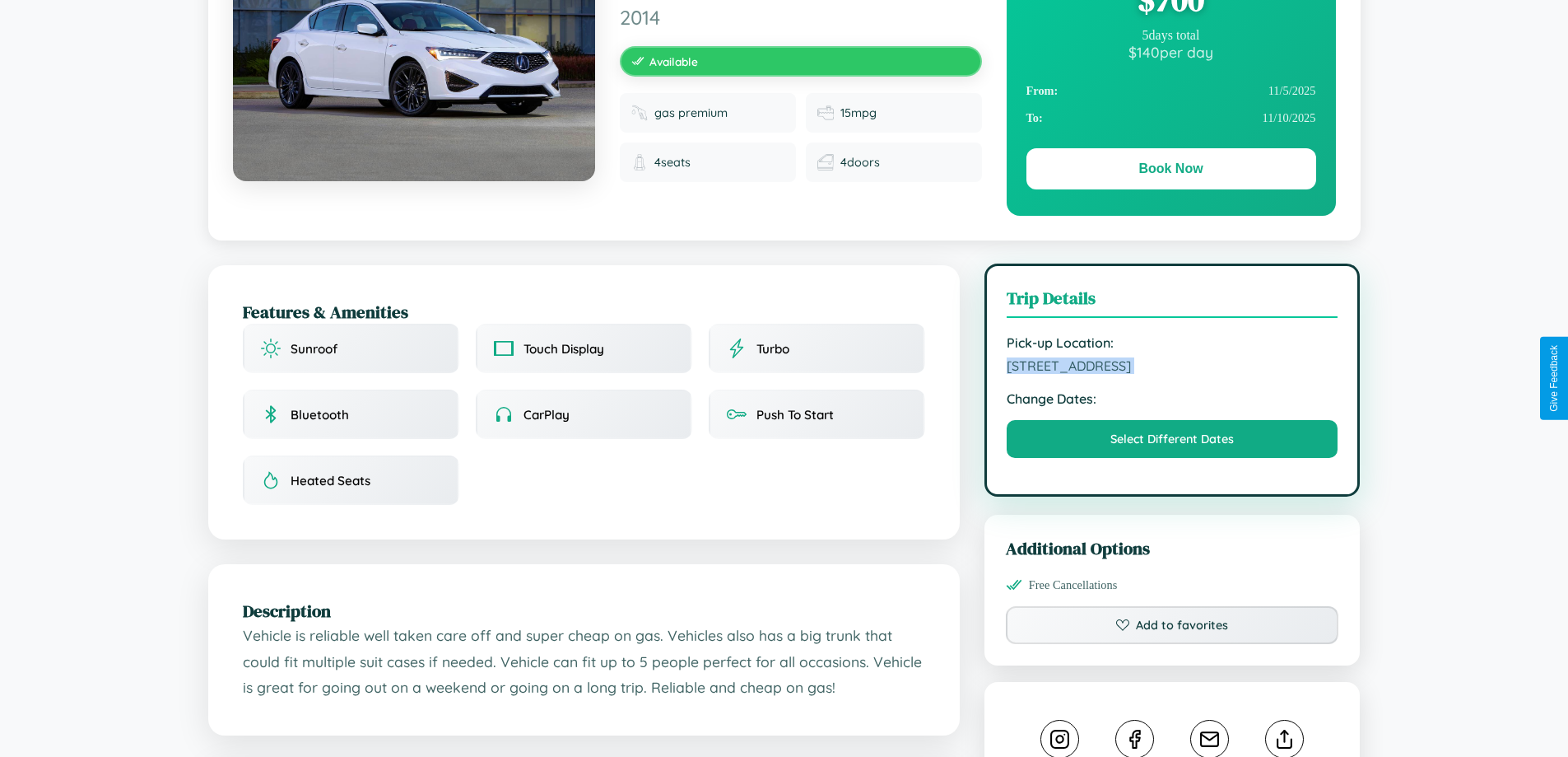
click at [1172, 373] on span "2539 Fourth Street Brisbane Queensland 84056 Australia" at bounding box center [1173, 365] width 332 height 16
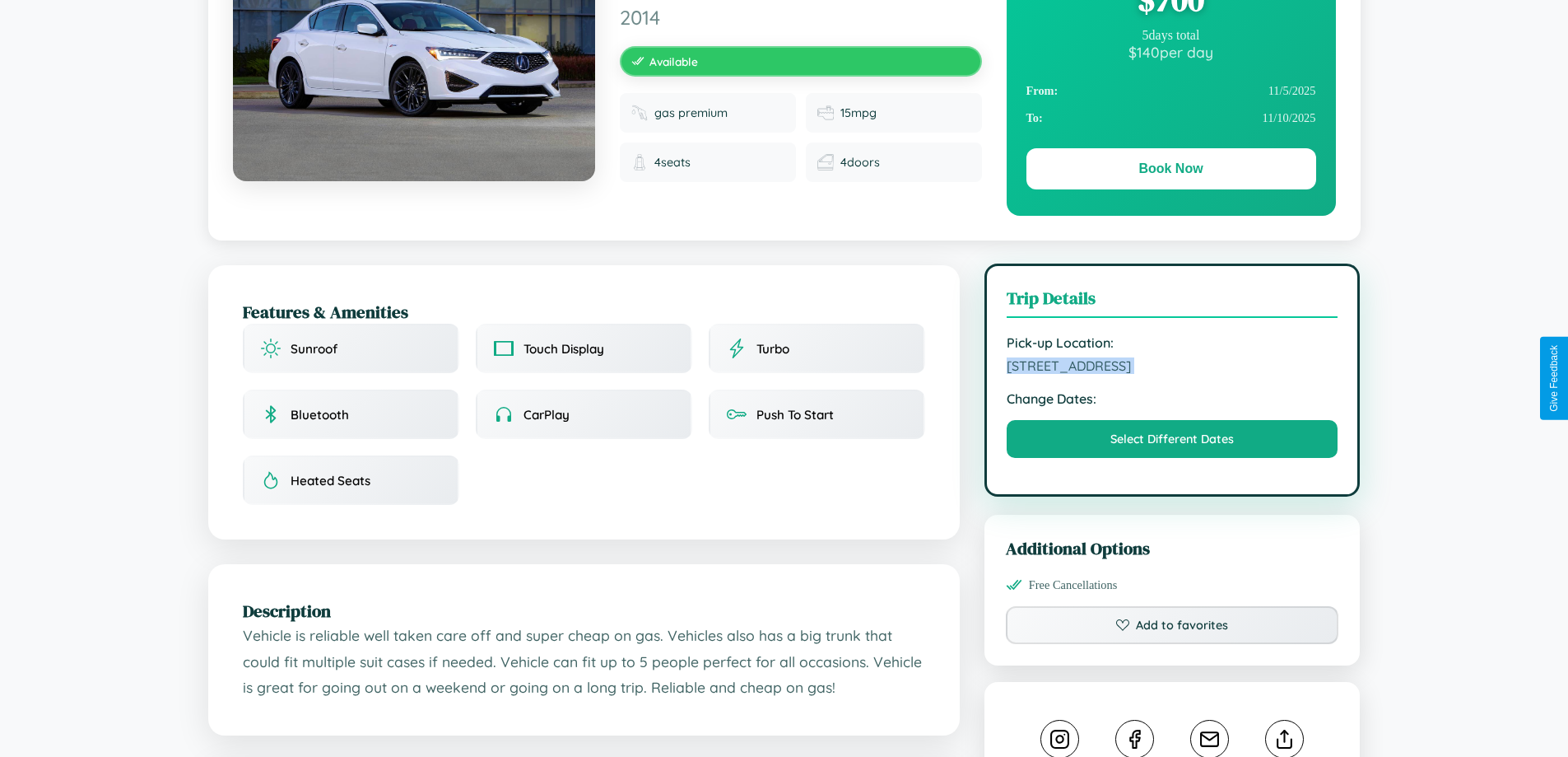
click at [1172, 373] on span "2539 Fourth Street Brisbane Queensland 84056 Australia" at bounding box center [1173, 365] width 332 height 16
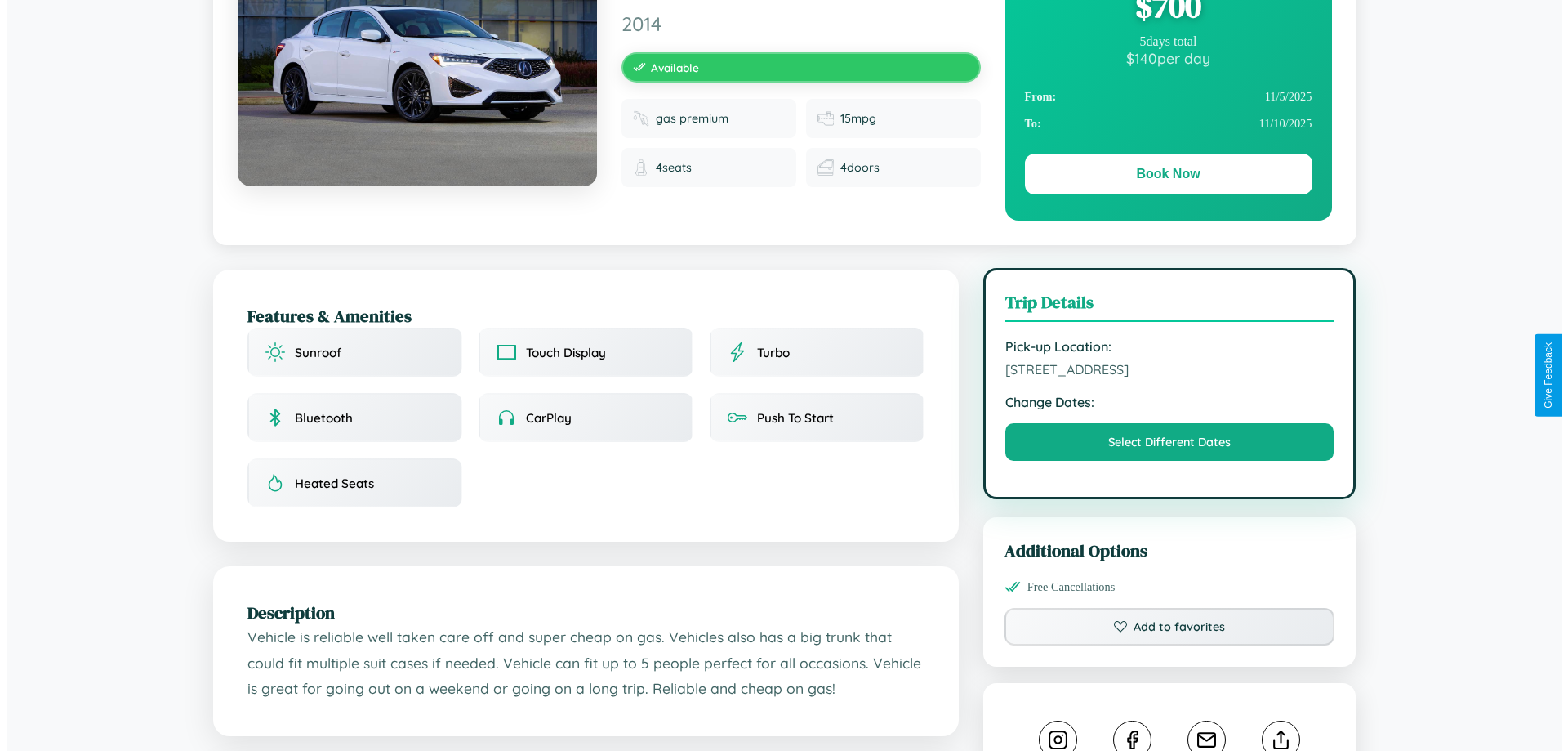
scroll to position [0, 0]
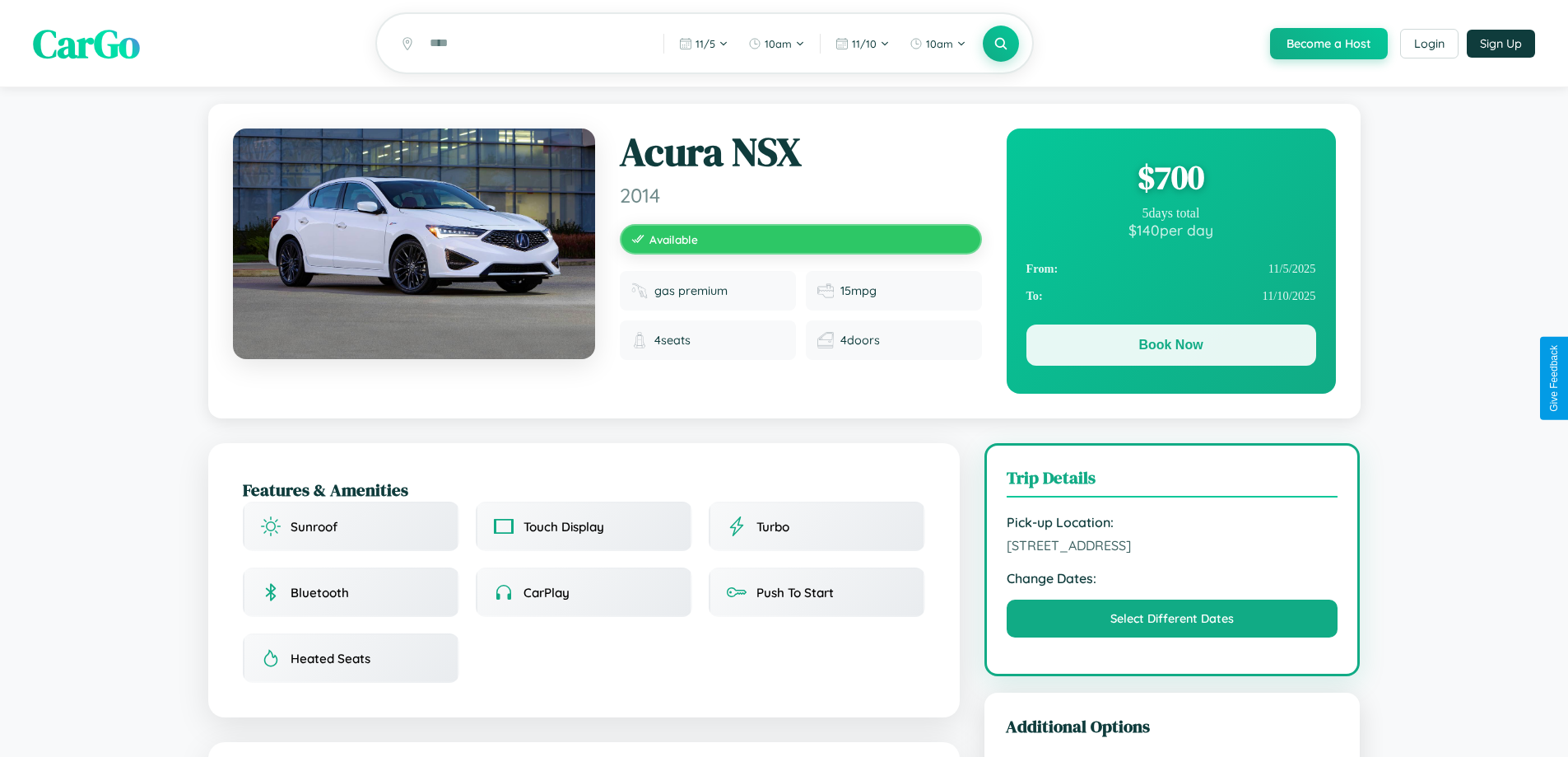
click at [1171, 347] on button "Book Now" at bounding box center [1171, 345] width 290 height 41
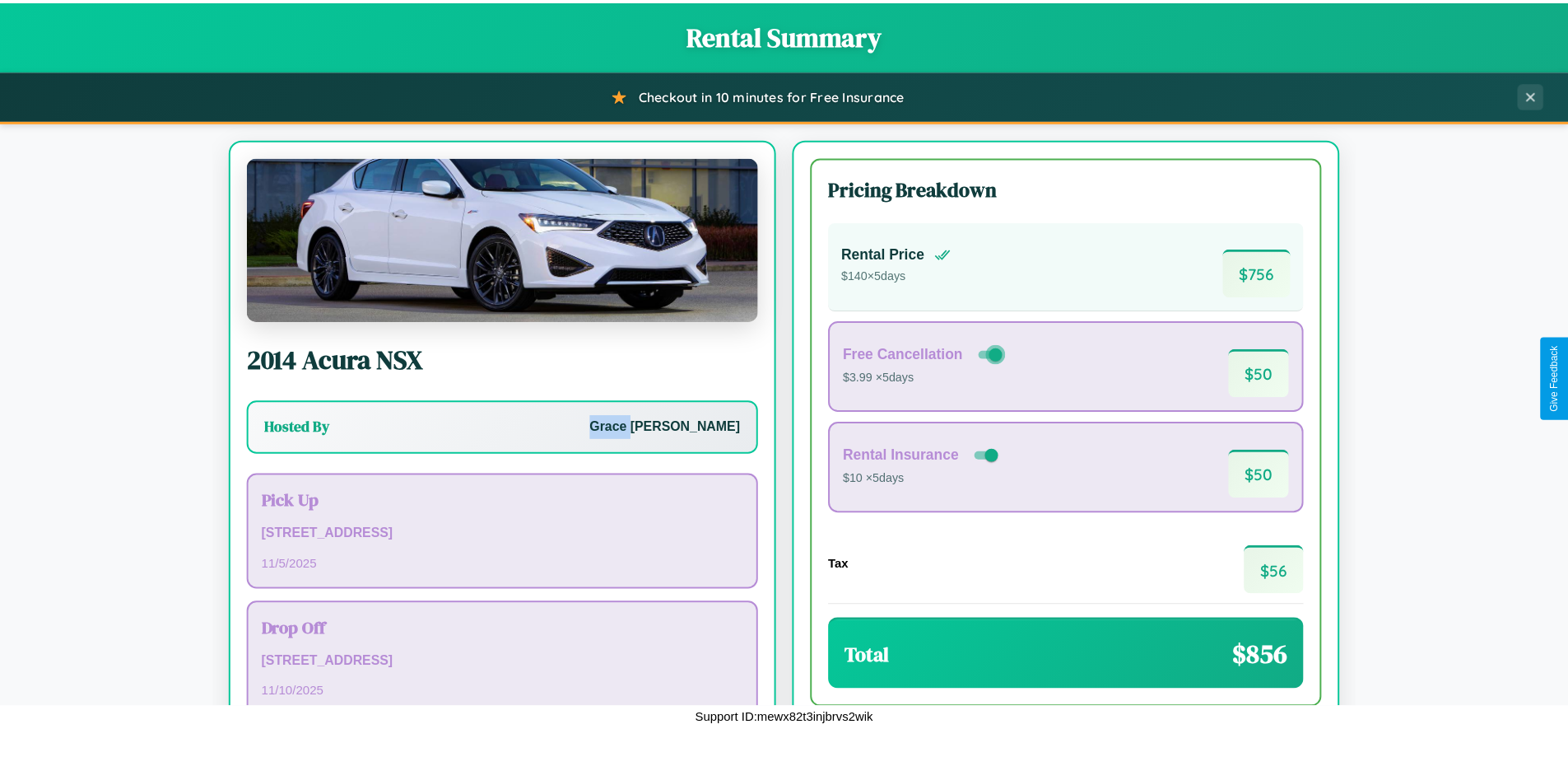
scroll to position [113, 0]
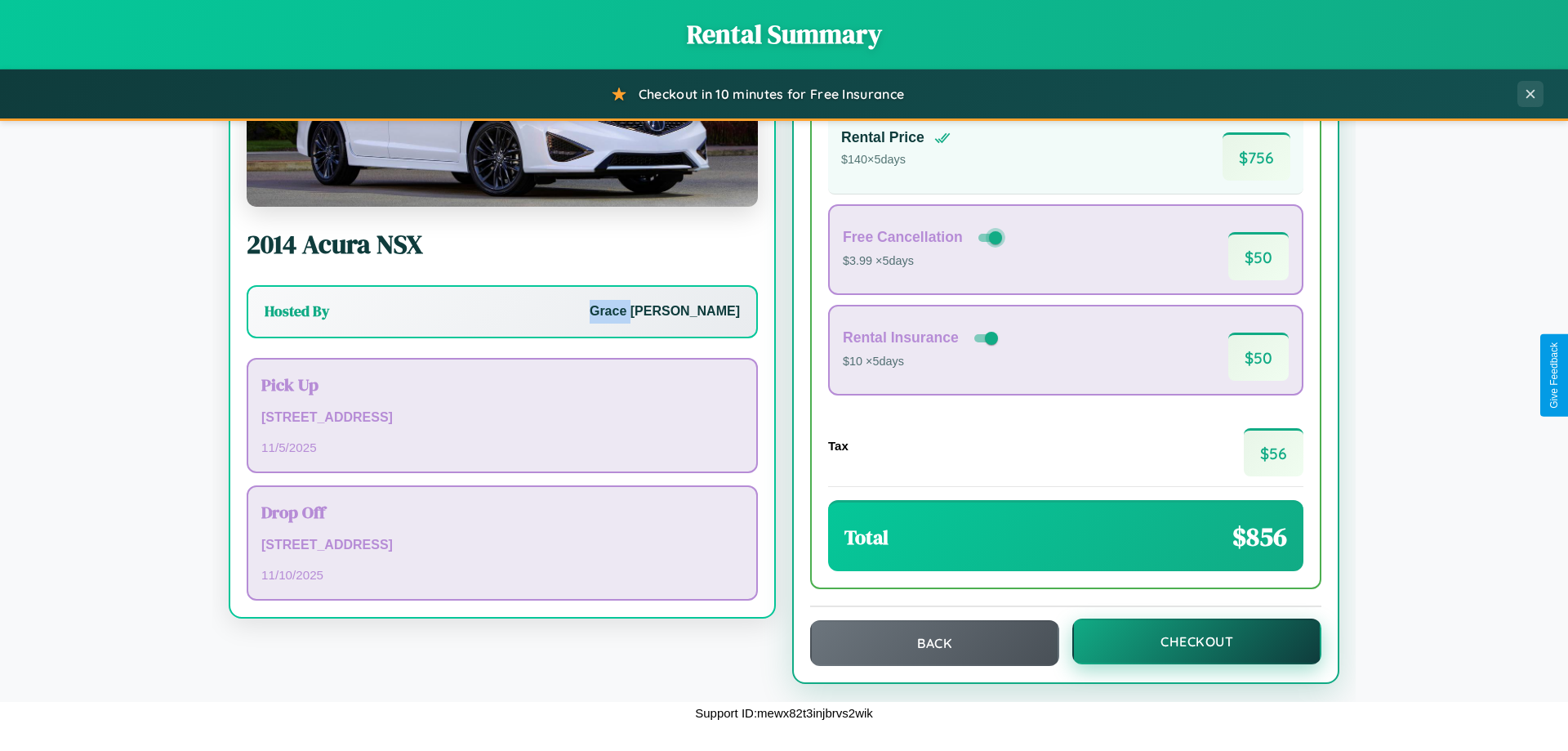
click at [1186, 641] on button "Checkout" at bounding box center [1197, 641] width 249 height 45
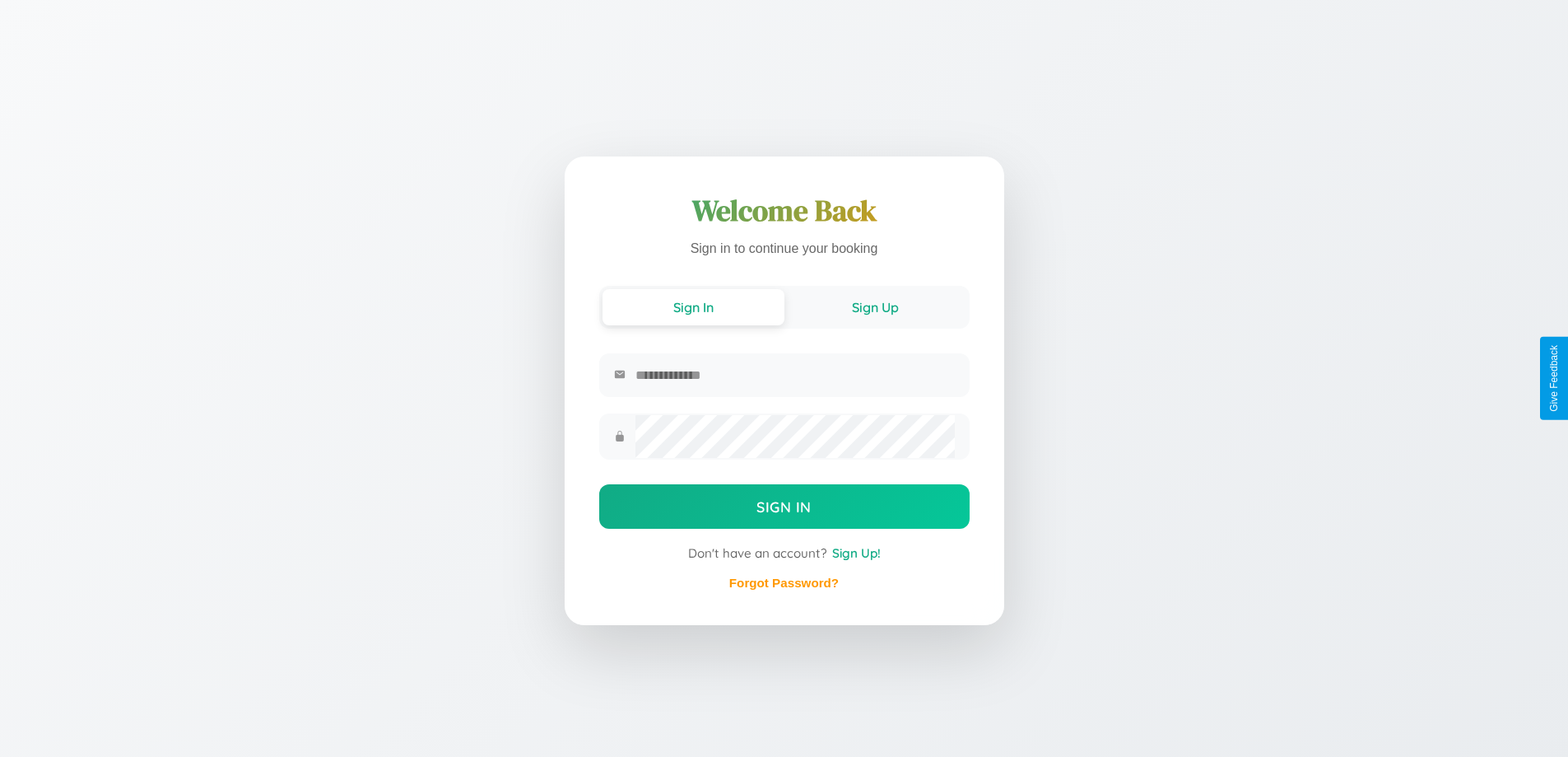
click at [875, 306] on button "Sign Up" at bounding box center [875, 307] width 182 height 36
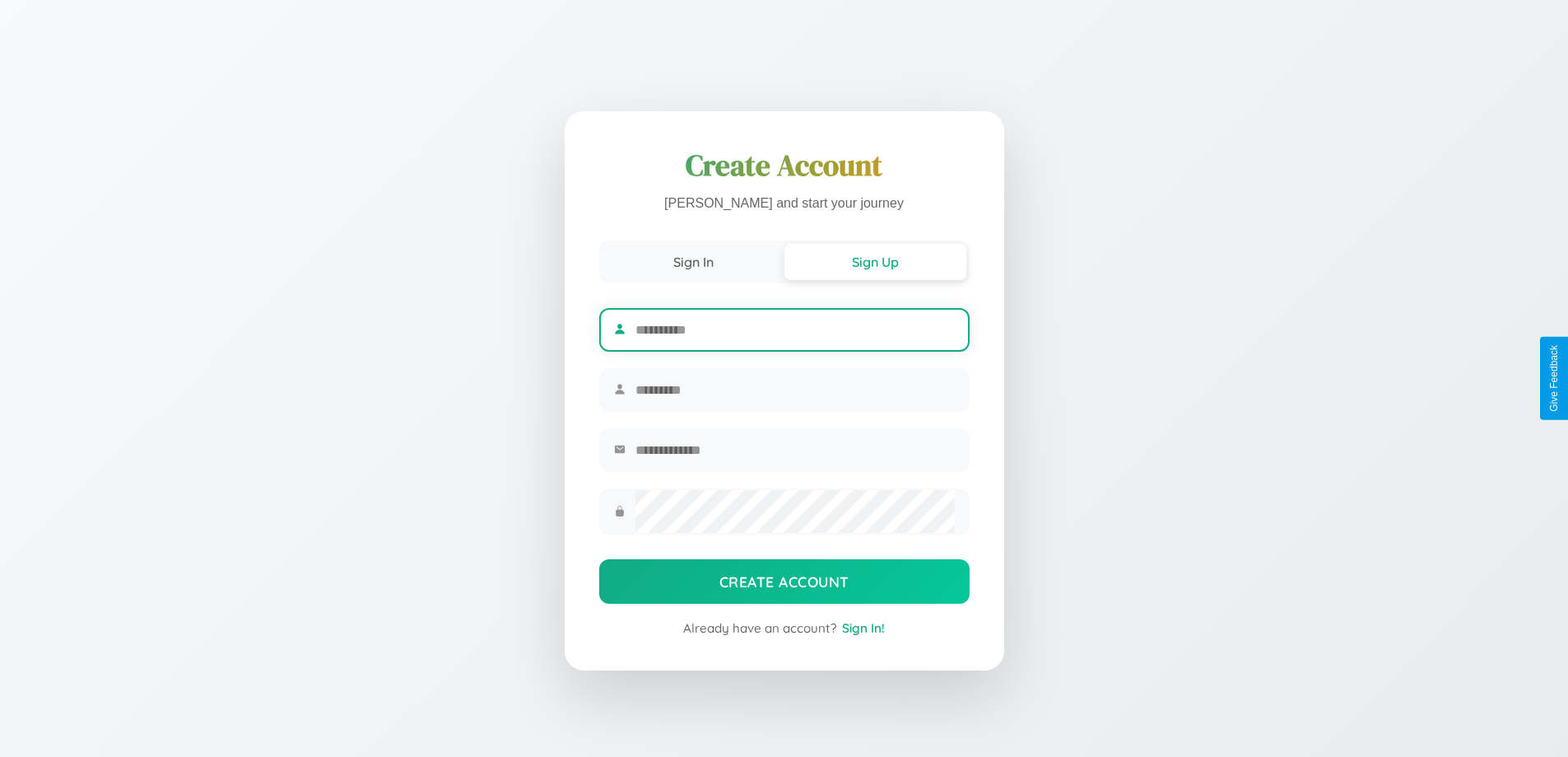
click at [794, 327] on input "text" at bounding box center [795, 330] width 318 height 41
type input "******"
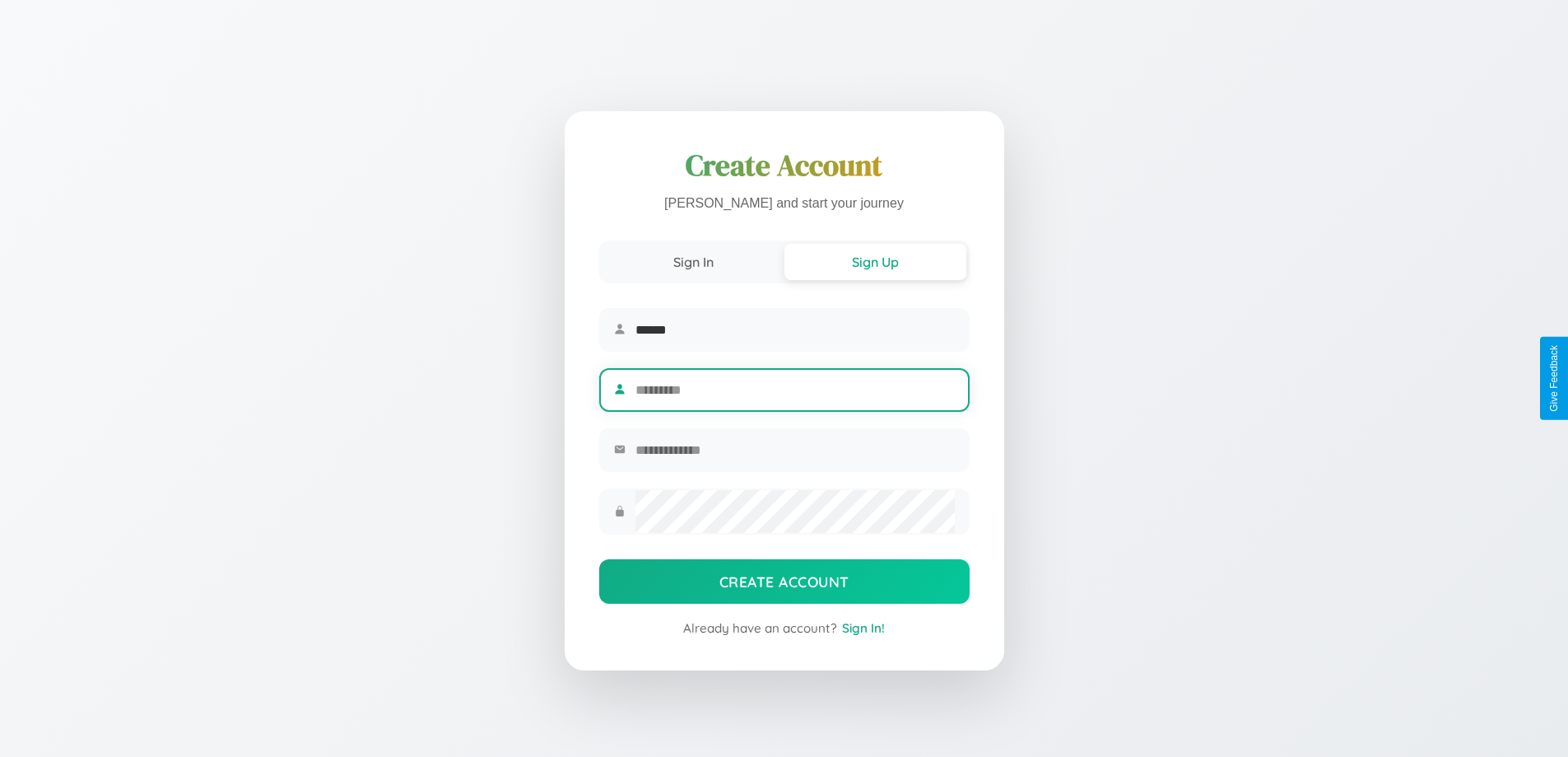
click at [794, 390] on input "text" at bounding box center [795, 390] width 318 height 41
type input "*****"
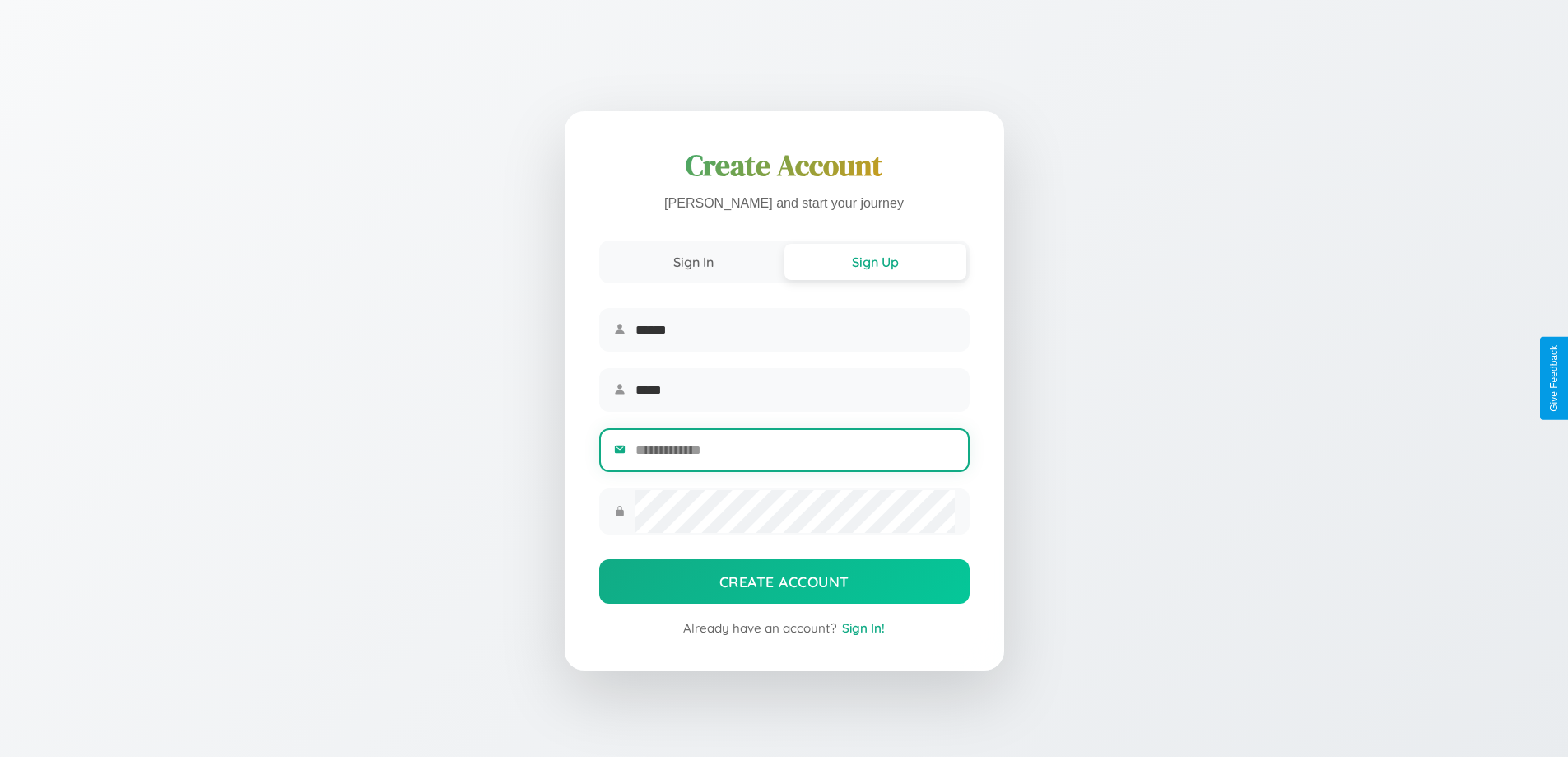
click at [794, 452] on input "email" at bounding box center [795, 450] width 318 height 41
type input "**********"
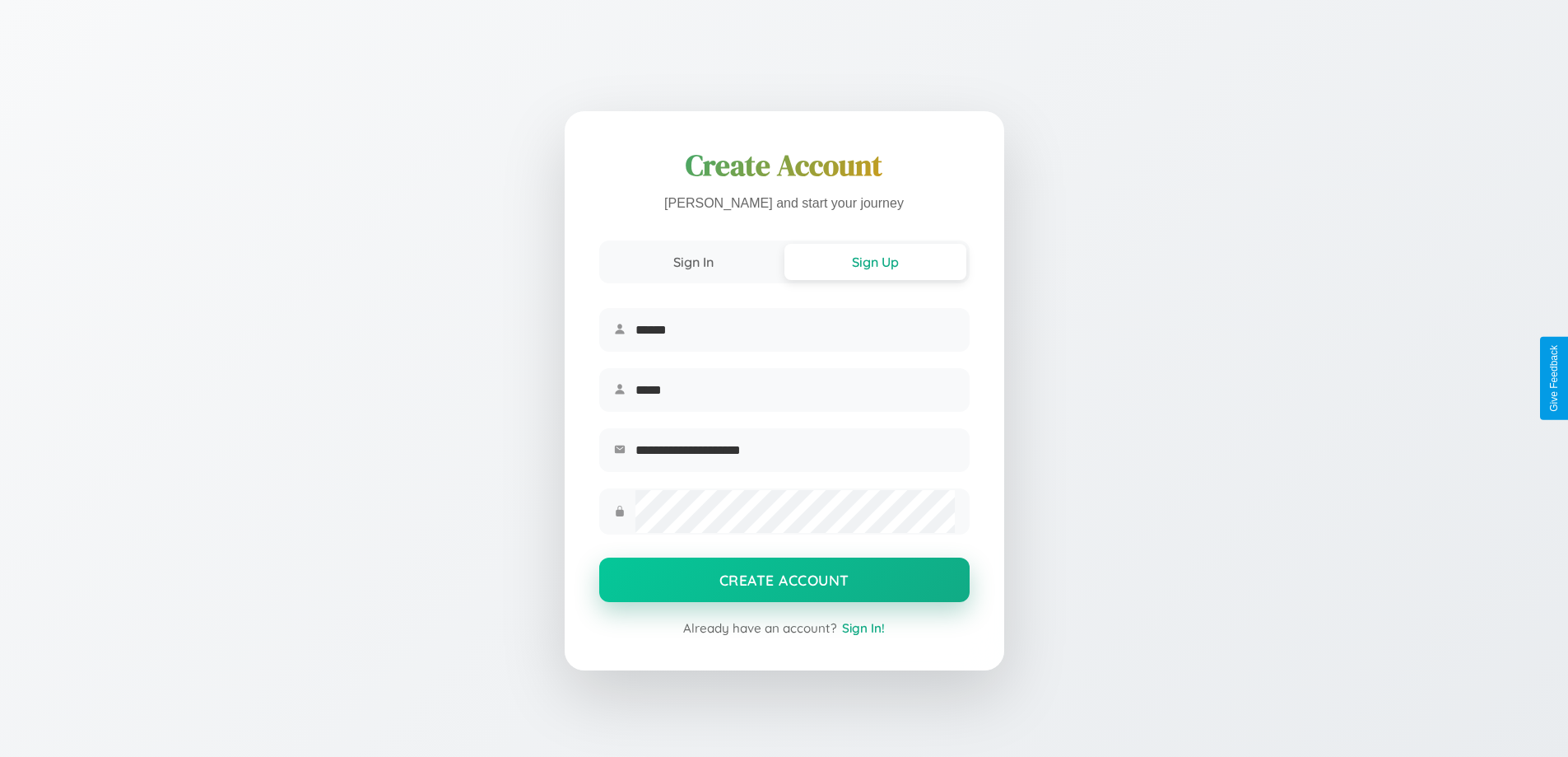
click at [784, 584] on button "Create Account" at bounding box center [785, 579] width 371 height 45
